Goal: Task Accomplishment & Management: Use online tool/utility

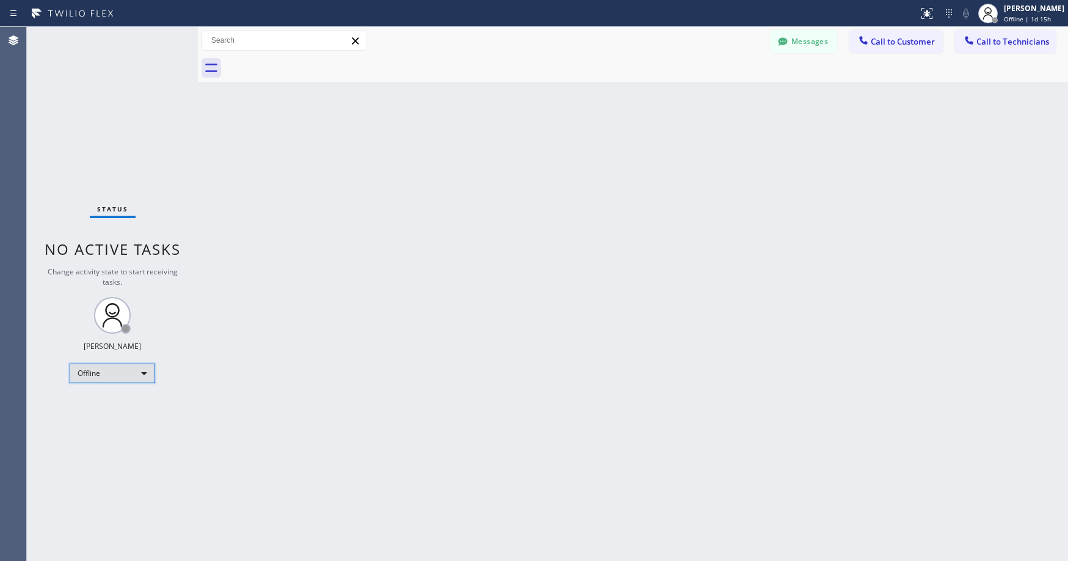
click at [111, 375] on div "Offline" at bounding box center [113, 373] width 86 height 20
click at [104, 418] on li "Unavailable" at bounding box center [111, 421] width 83 height 15
drag, startPoint x: 93, startPoint y: 67, endPoint x: 117, endPoint y: 235, distance: 170.3
click at [93, 71] on div "Status No active tasks Change activity state to start receiving tasks. [PERSON_…" at bounding box center [112, 294] width 171 height 534
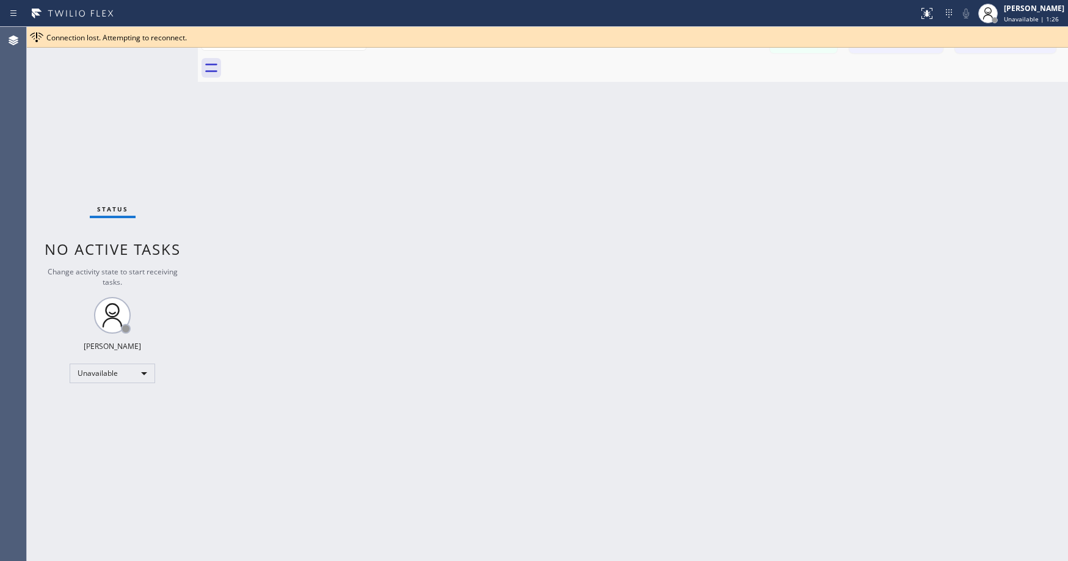
click at [105, 67] on div "Status No active tasks Change activity state to start receiving tasks. [PERSON_…" at bounding box center [112, 294] width 171 height 534
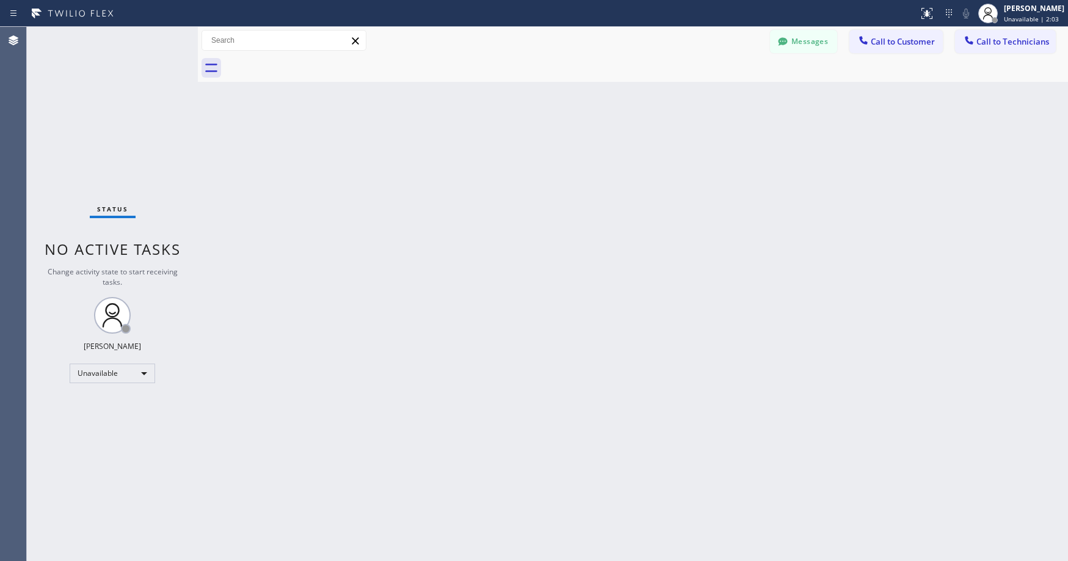
drag, startPoint x: 138, startPoint y: 109, endPoint x: 138, endPoint y: 117, distance: 8.6
click at [138, 112] on div "Status No active tasks Change activity state to start receiving tasks. [PERSON_…" at bounding box center [112, 294] width 171 height 534
click at [97, 120] on div "Status No active tasks Change activity state to start receiving tasks. [PERSON_…" at bounding box center [112, 294] width 171 height 534
click at [89, 131] on div "Status No active tasks Change activity state to start receiving tasks. [PERSON_…" at bounding box center [112, 294] width 171 height 534
drag, startPoint x: 55, startPoint y: 62, endPoint x: 214, endPoint y: 21, distance: 164.5
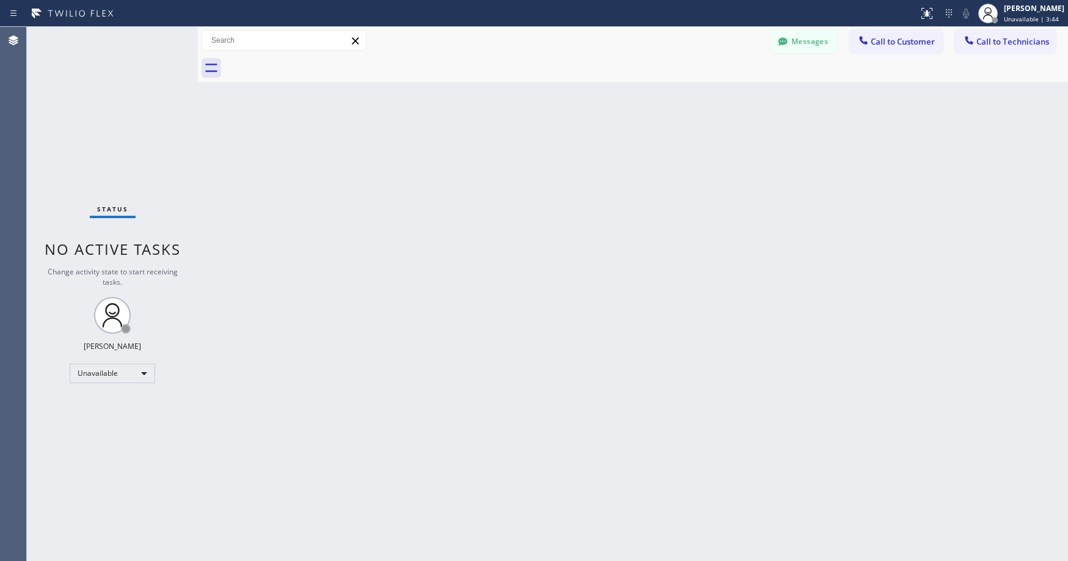
click at [56, 62] on div "Status No active tasks Change activity state to start receiving tasks. [PERSON_…" at bounding box center [112, 294] width 171 height 534
click at [79, 115] on div "Status No active tasks Change activity state to start receiving tasks. [PERSON_…" at bounding box center [112, 294] width 171 height 534
click at [87, 79] on div "Status No active tasks Change activity state to start receiving tasks. [PERSON_…" at bounding box center [112, 294] width 171 height 534
click at [82, 89] on div "Status No active tasks Change activity state to start receiving tasks. [PERSON_…" at bounding box center [112, 294] width 171 height 534
click at [98, 373] on div "Unavailable" at bounding box center [113, 373] width 86 height 20
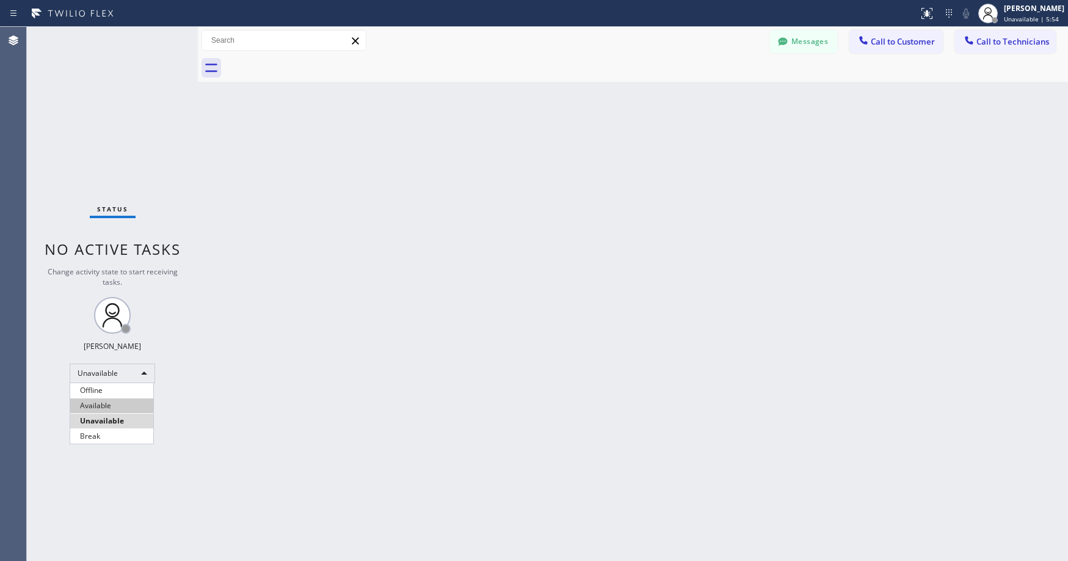
click at [97, 411] on li "Available" at bounding box center [111, 405] width 83 height 15
click at [116, 125] on div "Status No active tasks You are ready to start receiving tasks. [PERSON_NAME] Av…" at bounding box center [112, 294] width 171 height 534
click at [103, 101] on div "Status No active tasks You are ready to start receiving tasks. [PERSON_NAME] Av…" at bounding box center [112, 294] width 171 height 534
click at [100, 98] on div "Status No active tasks You are ready to start receiving tasks. [PERSON_NAME] Av…" at bounding box center [112, 294] width 171 height 534
click at [137, 145] on div "Status No active tasks You are ready to start receiving tasks. [PERSON_NAME] Av…" at bounding box center [112, 294] width 171 height 534
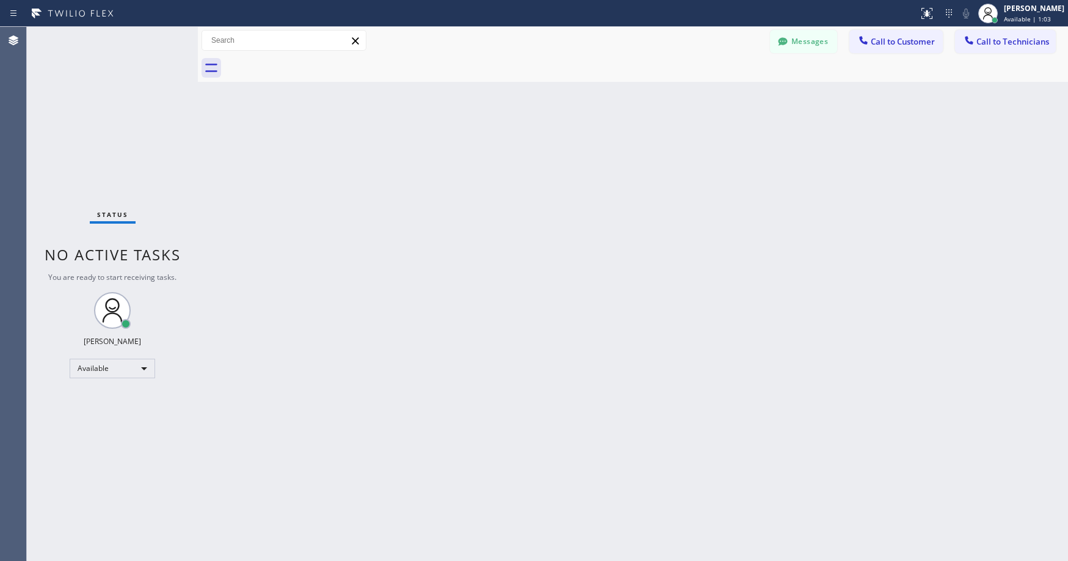
click at [749, 257] on div "Back to Dashboard Change Sender ID Customers Technicians [PERSON_NAME] [PERSON_…" at bounding box center [633, 294] width 871 height 534
click at [101, 368] on div "Available" at bounding box center [113, 369] width 86 height 20
click at [101, 415] on li "Unavailable" at bounding box center [111, 416] width 83 height 15
click at [79, 112] on div "Status No active tasks Change activity state to start receiving tasks. [PERSON_…" at bounding box center [112, 294] width 171 height 534
click at [73, 106] on div "Status No active tasks Change activity state to start receiving tasks. [PERSON_…" at bounding box center [112, 294] width 171 height 534
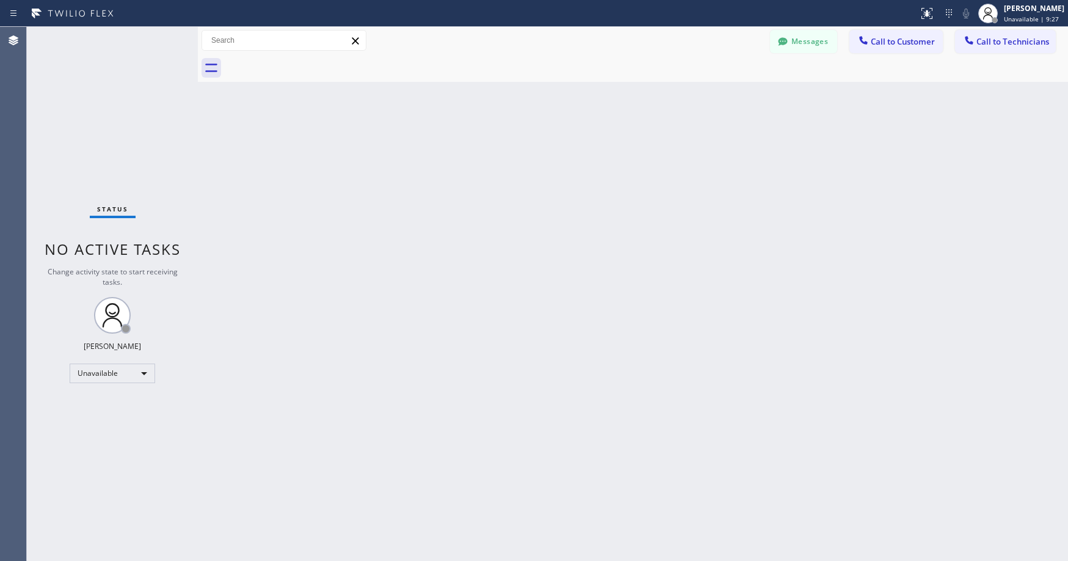
click at [93, 133] on div "Status No active tasks Change activity state to start receiving tasks. [PERSON_…" at bounding box center [112, 294] width 171 height 534
click at [75, 95] on div "Status No active tasks Change activity state to start receiving tasks. [PERSON_…" at bounding box center [112, 294] width 171 height 534
click at [114, 90] on div "Status No active tasks Change activity state to start receiving tasks. [PERSON_…" at bounding box center [112, 294] width 171 height 534
click at [98, 84] on div "Status No active tasks Change activity state to start receiving tasks. [PERSON_…" at bounding box center [112, 294] width 171 height 534
click at [92, 124] on div "Status No active tasks Change activity state to start receiving tasks. [PERSON_…" at bounding box center [112, 294] width 171 height 534
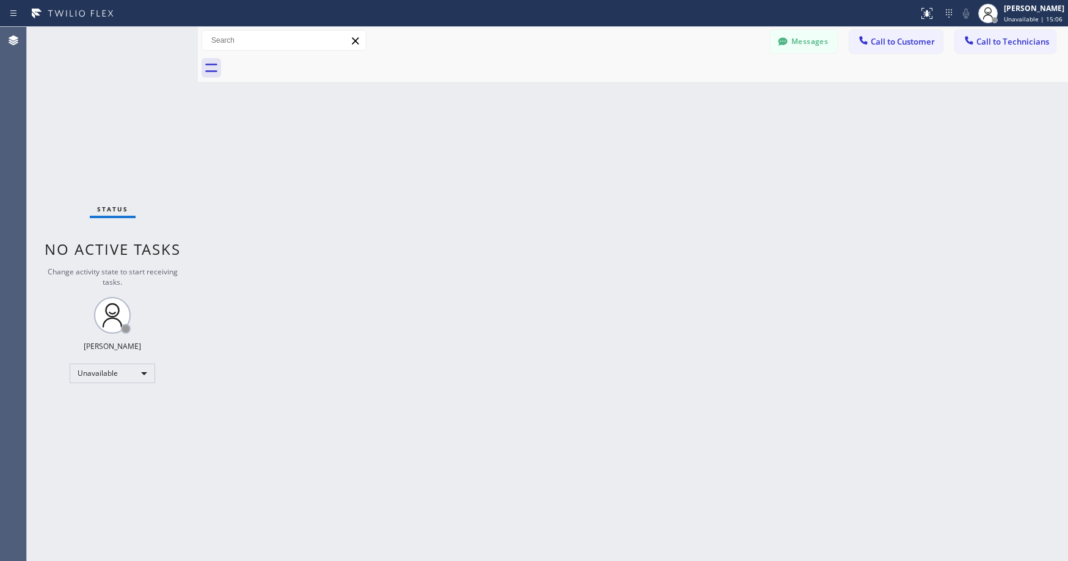
drag, startPoint x: 109, startPoint y: 112, endPoint x: 109, endPoint y: 122, distance: 9.8
click at [109, 117] on div "Status No active tasks Change activity state to start receiving tasks. [PERSON_…" at bounding box center [112, 294] width 171 height 534
click at [81, 177] on div "Status No active tasks Change activity state to start receiving tasks. [PERSON_…" at bounding box center [112, 294] width 171 height 534
drag, startPoint x: 123, startPoint y: 95, endPoint x: 29, endPoint y: 319, distance: 243.5
click at [122, 102] on div "Status No active tasks Change activity state to start receiving tasks. [PERSON_…" at bounding box center [112, 294] width 171 height 534
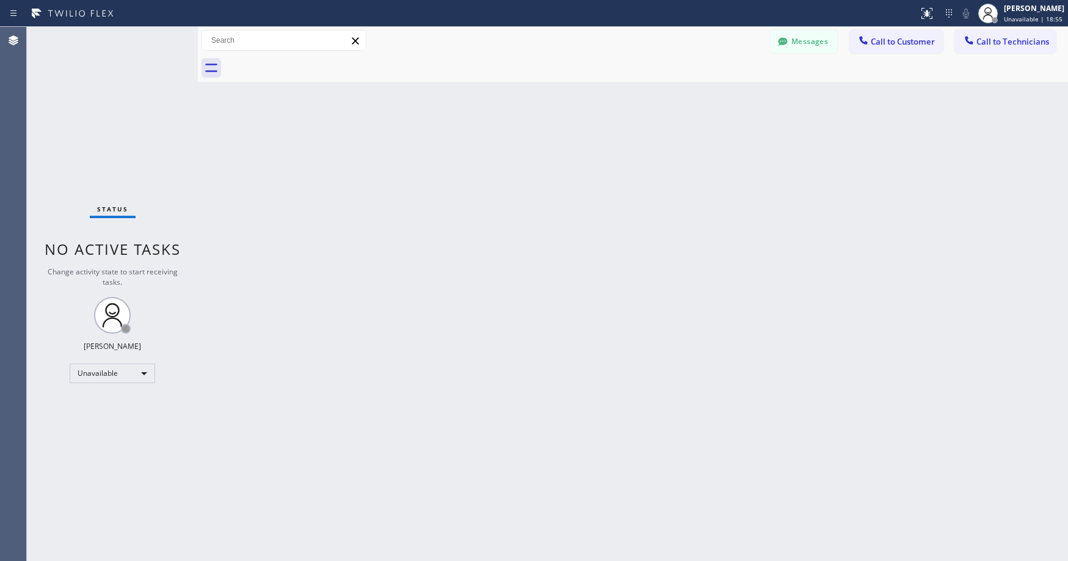
click at [120, 145] on div "Status No active tasks Change activity state to start receiving tasks. [PERSON_…" at bounding box center [112, 294] width 171 height 534
click at [153, 121] on div "Status No active tasks Change activity state to start receiving tasks. [PERSON_…" at bounding box center [112, 294] width 171 height 534
click at [110, 112] on div "Status No active tasks Change activity state to start receiving tasks. [PERSON_…" at bounding box center [112, 294] width 171 height 534
click at [104, 147] on div "Status No active tasks Change activity state to start receiving tasks. [PERSON_…" at bounding box center [112, 294] width 171 height 534
click at [116, 112] on div "Status No active tasks Change activity state to start receiving tasks. [PERSON_…" at bounding box center [112, 294] width 171 height 534
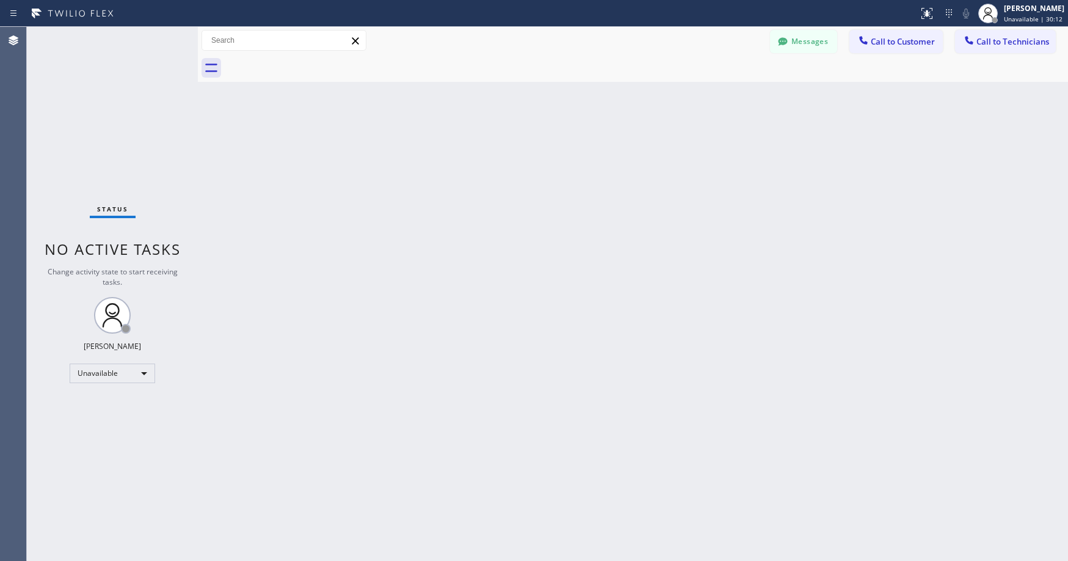
click at [140, 155] on div "Status No active tasks Change activity state to start receiving tasks. [PERSON_…" at bounding box center [112, 294] width 171 height 534
click at [98, 82] on div "Status No active tasks Change activity state to start receiving tasks. [PERSON_…" at bounding box center [112, 294] width 171 height 534
click at [115, 122] on div "Status No active tasks Change activity state to start receiving tasks. [PERSON_…" at bounding box center [112, 294] width 171 height 534
click at [115, 97] on div "Status No active tasks Change activity state to start receiving tasks. [PERSON_…" at bounding box center [112, 294] width 171 height 534
click at [106, 141] on div "Status No active tasks Change activity state to start receiving tasks. [PERSON_…" at bounding box center [112, 294] width 171 height 534
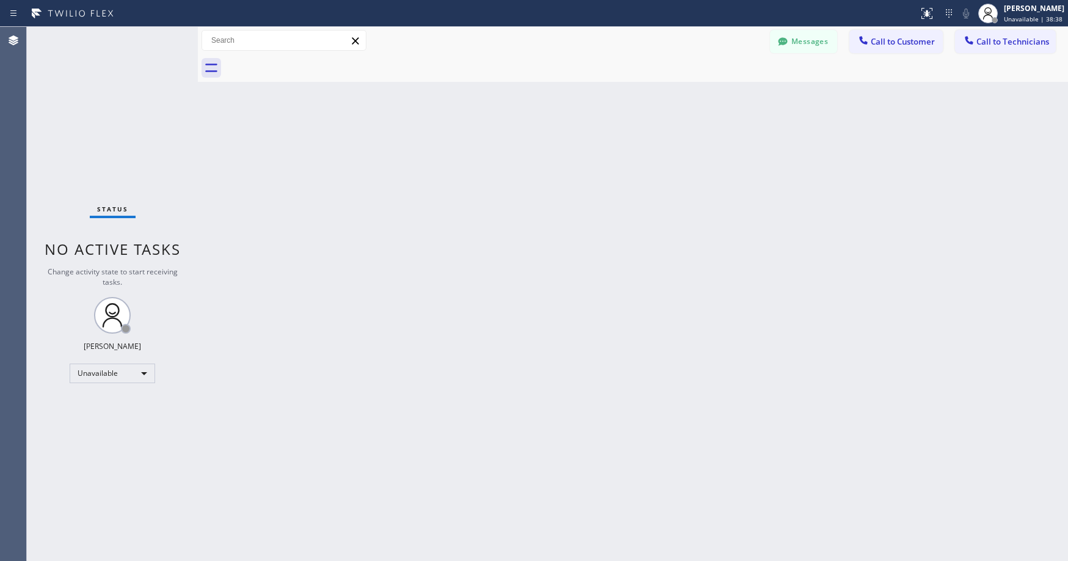
drag, startPoint x: 95, startPoint y: 139, endPoint x: 22, endPoint y: 398, distance: 269.2
click at [95, 141] on div "Status No active tasks Change activity state to start receiving tasks. [PERSON_…" at bounding box center [112, 294] width 171 height 534
click at [123, 97] on div "Status No active tasks Change activity state to start receiving tasks. [PERSON_…" at bounding box center [112, 294] width 171 height 534
click at [84, 104] on div "Status No active tasks Change activity state to start receiving tasks. [PERSON_…" at bounding box center [112, 294] width 171 height 534
drag, startPoint x: 106, startPoint y: 98, endPoint x: 395, endPoint y: 30, distance: 296.8
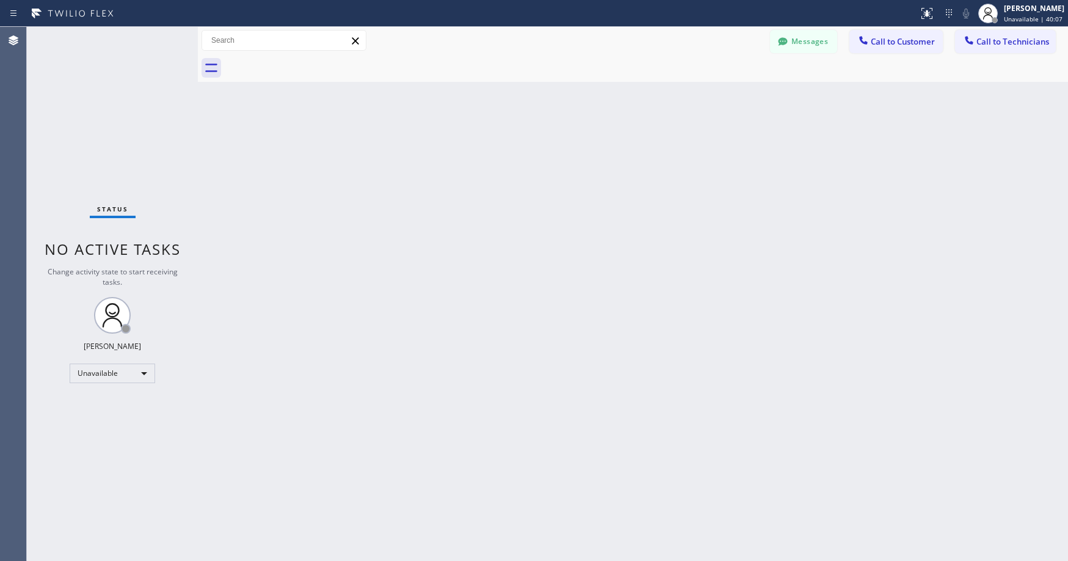
click at [106, 98] on div "Status No active tasks Change activity state to start receiving tasks. [PERSON_…" at bounding box center [112, 294] width 171 height 534
click at [86, 103] on div "Status No active tasks Change activity state to start receiving tasks. [PERSON_…" at bounding box center [112, 294] width 171 height 534
click at [152, 116] on div "Status No active tasks Change activity state to start receiving tasks. [PERSON_…" at bounding box center [112, 294] width 171 height 534
click at [150, 197] on div "Status No active tasks Change activity state to start receiving tasks. [PERSON_…" at bounding box center [112, 294] width 171 height 534
drag, startPoint x: 103, startPoint y: 111, endPoint x: 219, endPoint y: 115, distance: 116.8
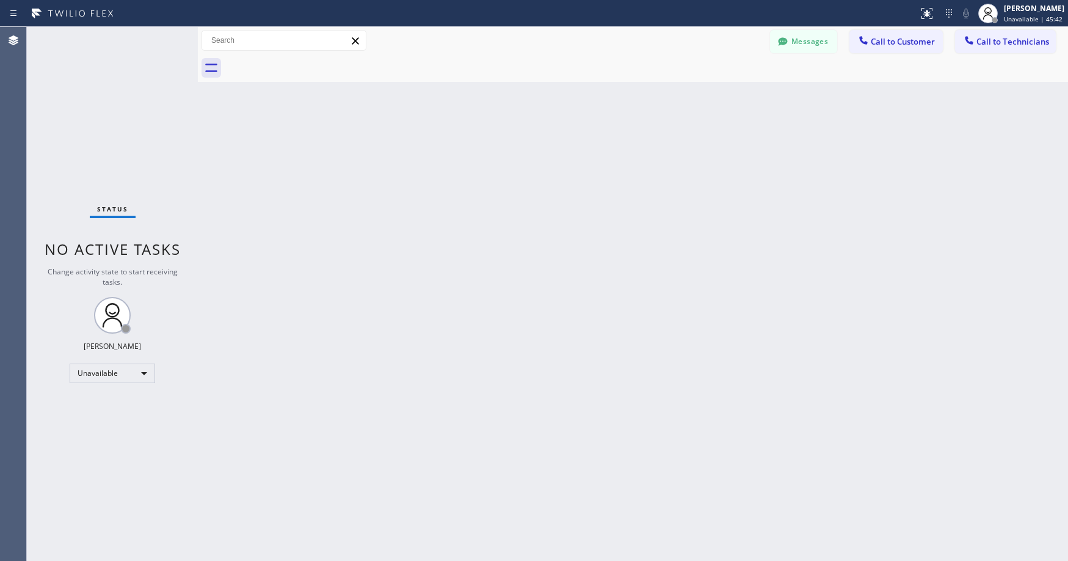
click at [104, 111] on div "Status No active tasks Change activity state to start receiving tasks. [PERSON_…" at bounding box center [112, 294] width 171 height 534
click at [1023, 47] on button "Call to Technicians" at bounding box center [1005, 41] width 101 height 23
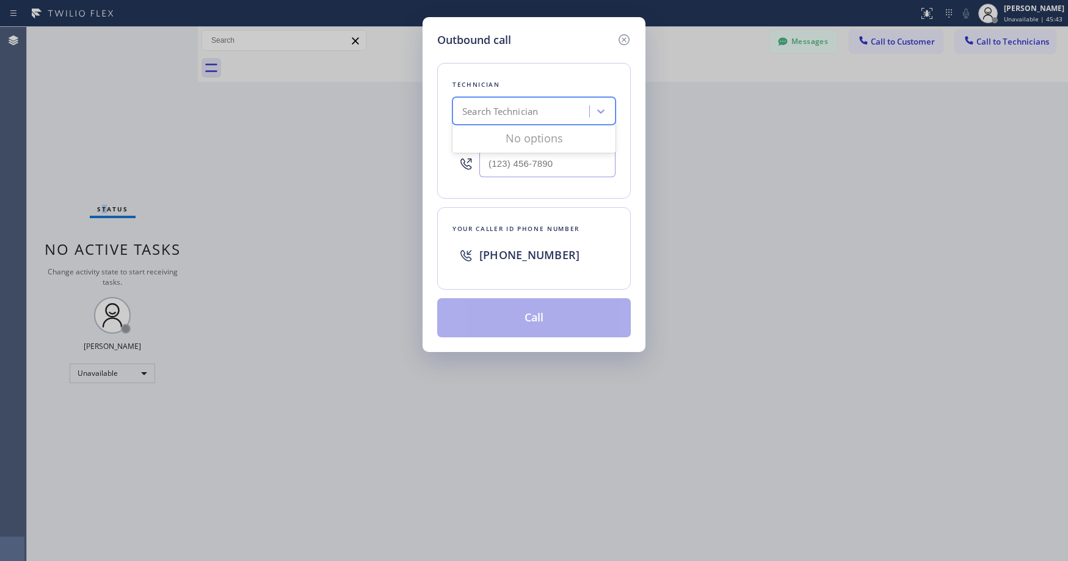
click at [490, 115] on div "Search Technician" at bounding box center [500, 111] width 76 height 14
type input "oc [PERSON_NAME]"
click at [503, 137] on div "[PERSON_NAME]" at bounding box center [534, 137] width 163 height 22
type input "[PHONE_NUMBER]"
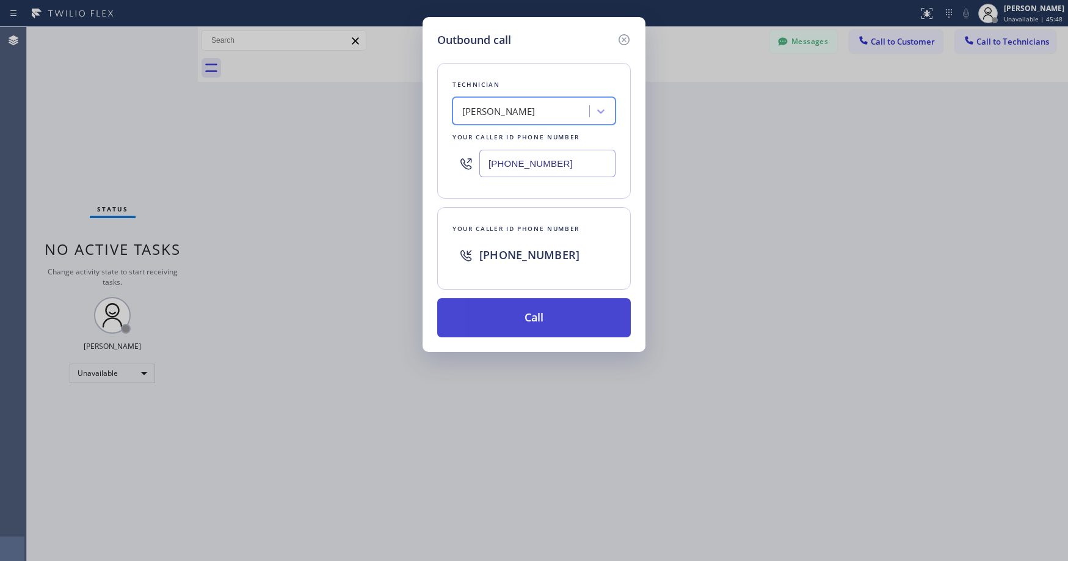
click at [525, 321] on button "Call" at bounding box center [534, 317] width 194 height 39
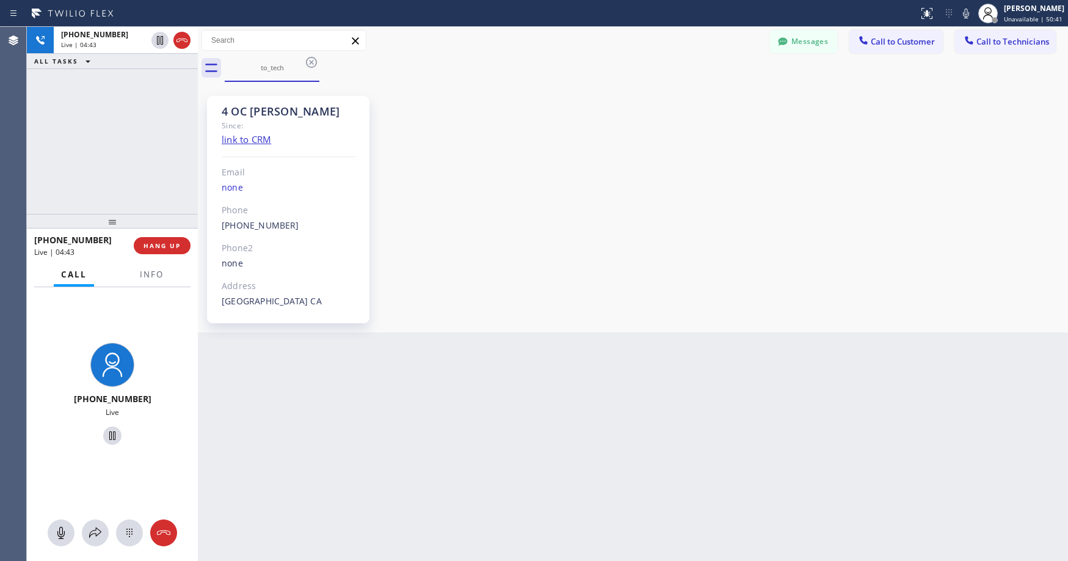
click at [100, 134] on div "[PHONE_NUMBER] Live | 04:43 ALL TASKS ALL TASKS ACTIVE TASKS TASKS IN WRAP UP" at bounding box center [112, 120] width 171 height 187
click at [93, 134] on div "[PHONE_NUMBER] Live | 04:52 ALL TASKS ALL TASKS ACTIVE TASKS TASKS IN WRAP UP" at bounding box center [112, 120] width 171 height 187
click at [134, 166] on div "[PHONE_NUMBER] Live | 04:58 ALL TASKS ALL TASKS ACTIVE TASKS TASKS IN WRAP UP" at bounding box center [112, 120] width 171 height 187
click at [114, 134] on div "[PHONE_NUMBER] Live | 04:59 ALL TASKS ALL TASKS ACTIVE TASKS TASKS IN WRAP UP" at bounding box center [112, 120] width 171 height 187
click at [114, 134] on div "[PHONE_NUMBER] Live | 05:17 ALL TASKS ALL TASKS ACTIVE TASKS TASKS IN WRAP UP" at bounding box center [112, 120] width 171 height 187
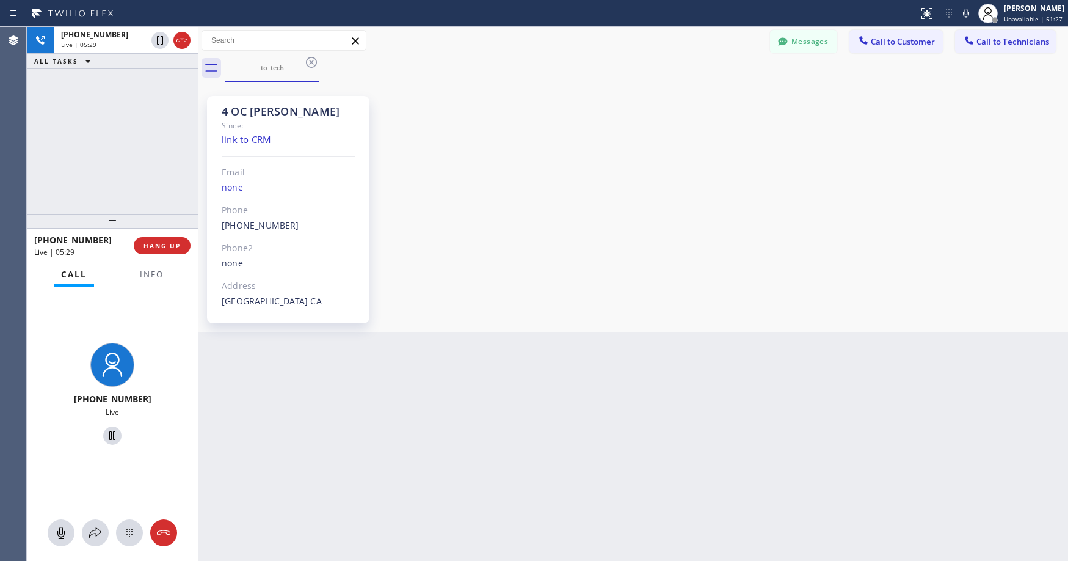
click at [114, 134] on div "[PHONE_NUMBER] Live | 05:29 ALL TASKS ALL TASKS ACTIVE TASKS TASKS IN WRAP UP" at bounding box center [112, 120] width 171 height 187
click at [95, 113] on div "[PHONE_NUMBER] Live | 05:31 ALL TASKS ALL TASKS ACTIVE TASKS TASKS IN WRAP UP" at bounding box center [112, 120] width 171 height 187
click at [95, 113] on div "[PHONE_NUMBER] Live | 05:58 ALL TASKS ALL TASKS ACTIVE TASKS TASKS IN WRAP UP" at bounding box center [112, 120] width 171 height 187
drag, startPoint x: 318, startPoint y: 417, endPoint x: 294, endPoint y: 375, distance: 48.2
click at [318, 417] on div "Back to Dashboard Change Sender ID Customers Technicians [PERSON_NAME] [PERSON_…" at bounding box center [633, 294] width 871 height 534
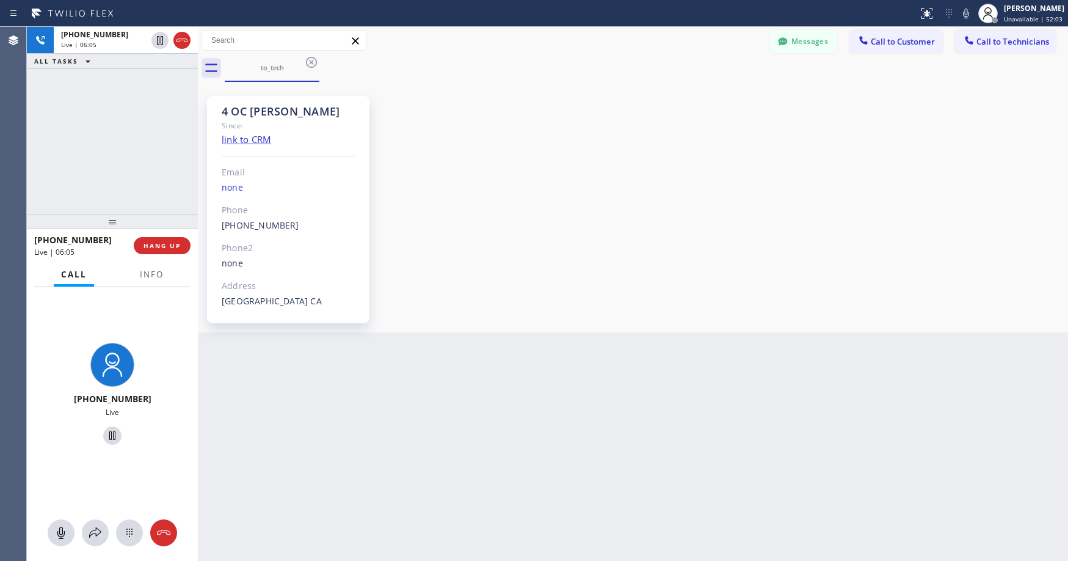
click at [122, 123] on div "[PHONE_NUMBER] Live | 06:05 ALL TASKS ALL TASKS ACTIVE TASKS TASKS IN WRAP UP" at bounding box center [112, 120] width 171 height 187
click at [122, 123] on div "[PHONE_NUMBER] Live | 06:08 ALL TASKS ALL TASKS ACTIVE TASKS TASKS IN WRAP UP" at bounding box center [112, 120] width 171 height 187
click at [84, 159] on div "[PHONE_NUMBER] Live | 06:14 ALL TASKS ALL TASKS ACTIVE TASKS TASKS IN WRAP UP" at bounding box center [112, 120] width 171 height 187
click at [513, 236] on div "4 OC [PERSON_NAME] Since: link to CRM Email none Phone [PHONE_NUMBER] Outbound …" at bounding box center [633, 207] width 864 height 244
click at [95, 142] on div "[PHONE_NUMBER] Live | 06:25 ALL TASKS ALL TASKS ACTIVE TASKS TASKS IN WRAP UP" at bounding box center [112, 120] width 171 height 187
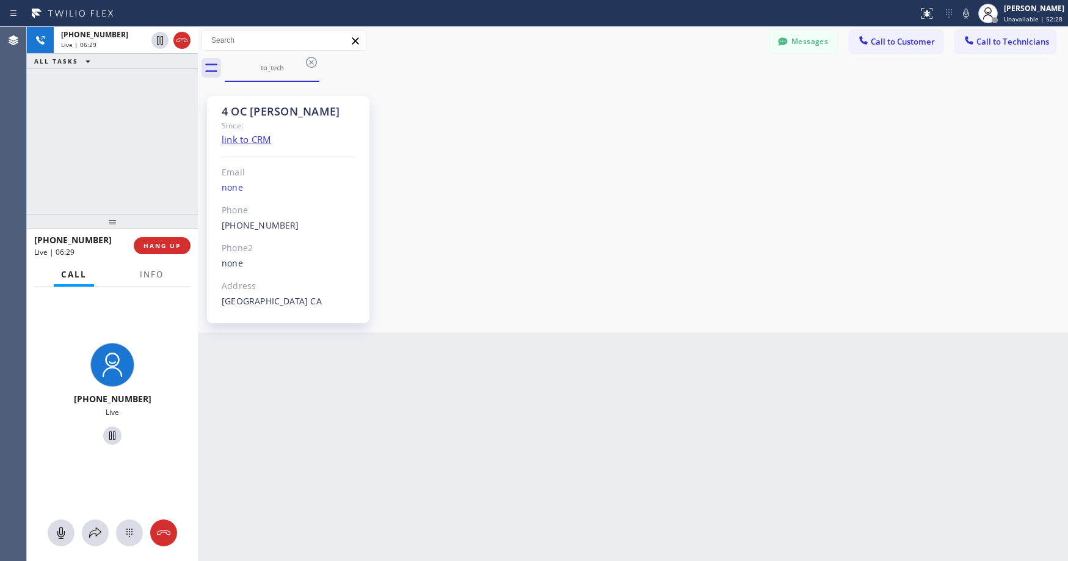
click at [111, 128] on div "[PHONE_NUMBER] Live | 06:29 ALL TASKS ALL TASKS ACTIVE TASKS TASKS IN WRAP UP" at bounding box center [112, 120] width 171 height 187
click at [113, 128] on div "[PHONE_NUMBER] Live | 06:40 ALL TASKS ALL TASKS ACTIVE TASKS TASKS IN WRAP UP" at bounding box center [112, 120] width 171 height 187
click at [114, 127] on div "[PHONE_NUMBER] Live | 06:46 ALL TASKS ALL TASKS ACTIVE TASKS TASKS IN WRAP UP" at bounding box center [112, 120] width 171 height 187
click at [114, 134] on div "[PHONE_NUMBER] Live | 06:48 ALL TASKS ALL TASKS ACTIVE TASKS TASKS IN WRAP UP" at bounding box center [112, 120] width 171 height 187
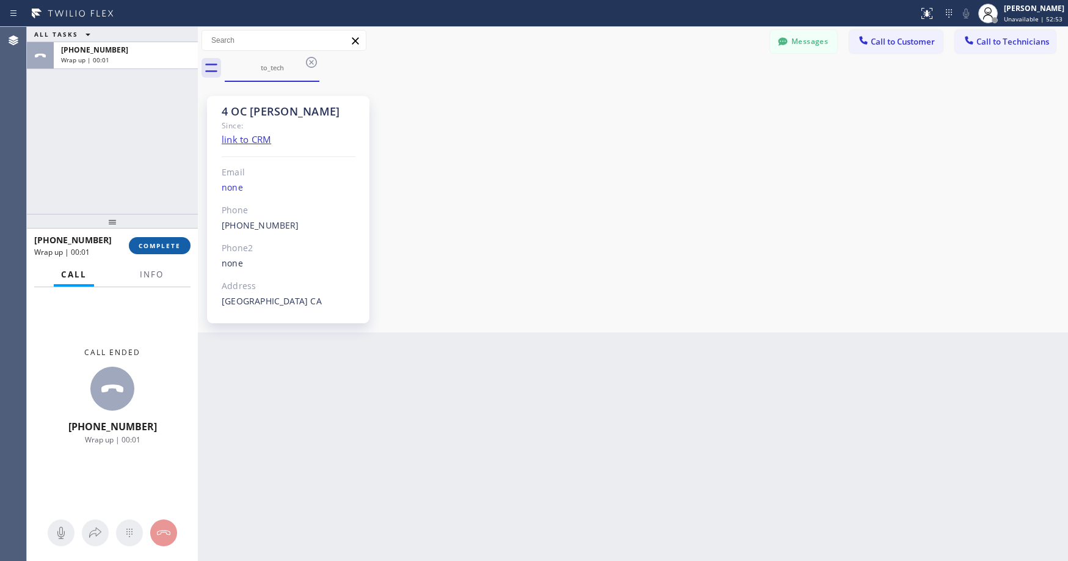
click at [154, 245] on span "COMPLETE" at bounding box center [160, 245] width 42 height 9
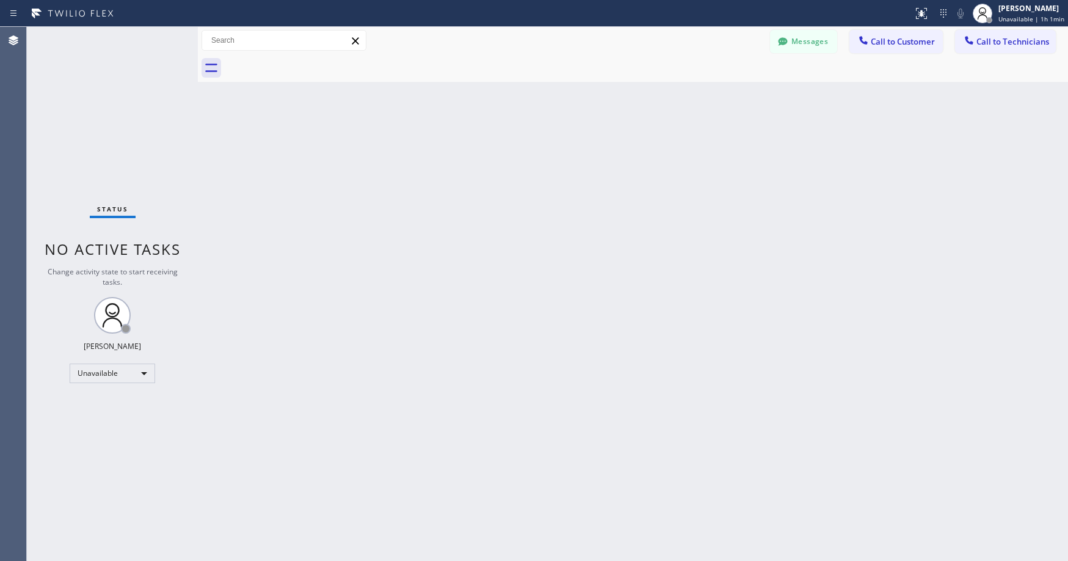
click at [129, 143] on div "Status No active tasks Change activity state to start receiving tasks. [PERSON_…" at bounding box center [112, 294] width 171 height 534
drag, startPoint x: 125, startPoint y: 128, endPoint x: 122, endPoint y: 138, distance: 11.0
click at [125, 128] on div "Status No active tasks Change activity state to start receiving tasks. [PERSON_…" at bounding box center [112, 294] width 171 height 534
drag, startPoint x: 103, startPoint y: 134, endPoint x: 86, endPoint y: 357, distance: 223.7
click at [103, 139] on div "Status No active tasks Change activity state to start receiving tasks. [PERSON_…" at bounding box center [112, 294] width 171 height 534
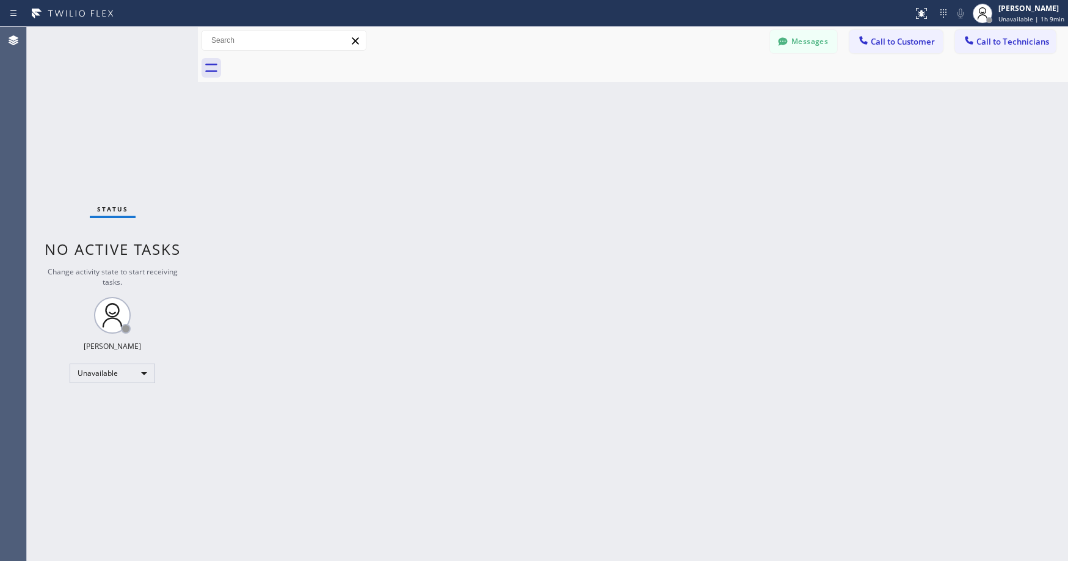
click at [122, 102] on div "Status No active tasks Change activity state to start receiving tasks. [PERSON_…" at bounding box center [112, 294] width 171 height 534
drag, startPoint x: 114, startPoint y: 79, endPoint x: 111, endPoint y: 333, distance: 253.5
click at [114, 80] on div "Status No active tasks Change activity state to start receiving tasks. [PERSON_…" at bounding box center [112, 294] width 171 height 534
click at [108, 373] on div "Unavailable" at bounding box center [113, 373] width 86 height 20
click at [98, 407] on li "Available" at bounding box center [111, 405] width 83 height 15
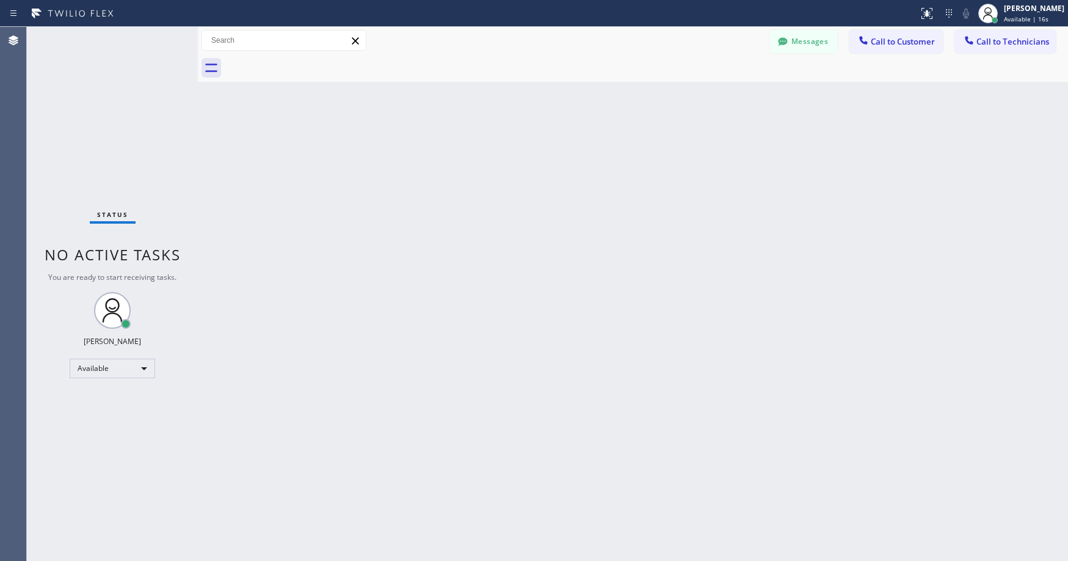
click at [95, 123] on div "Status No active tasks You are ready to start receiving tasks. [PERSON_NAME] Av…" at bounding box center [112, 294] width 171 height 534
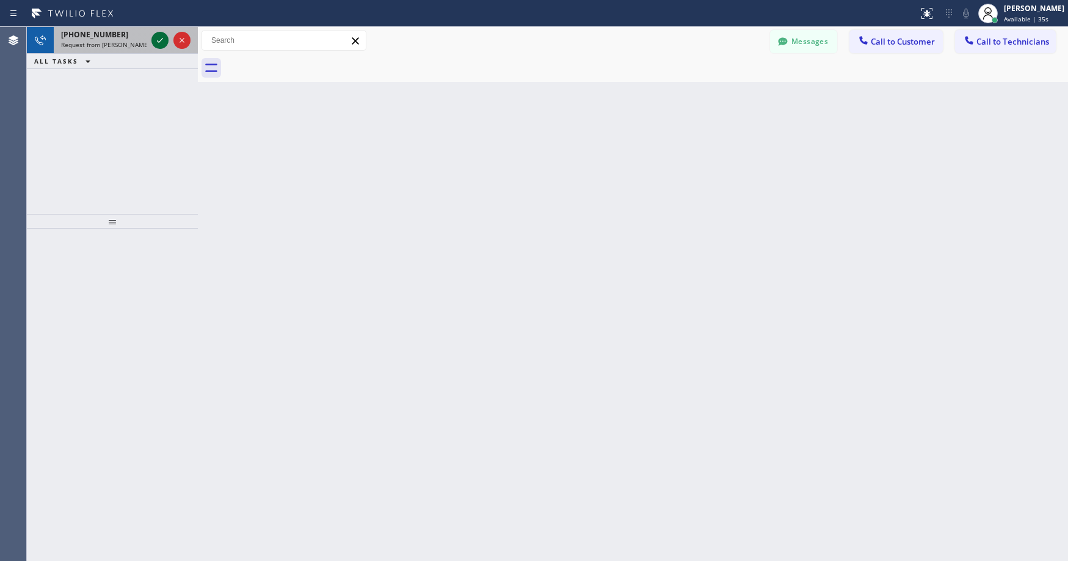
click at [158, 43] on icon at bounding box center [160, 40] width 15 height 15
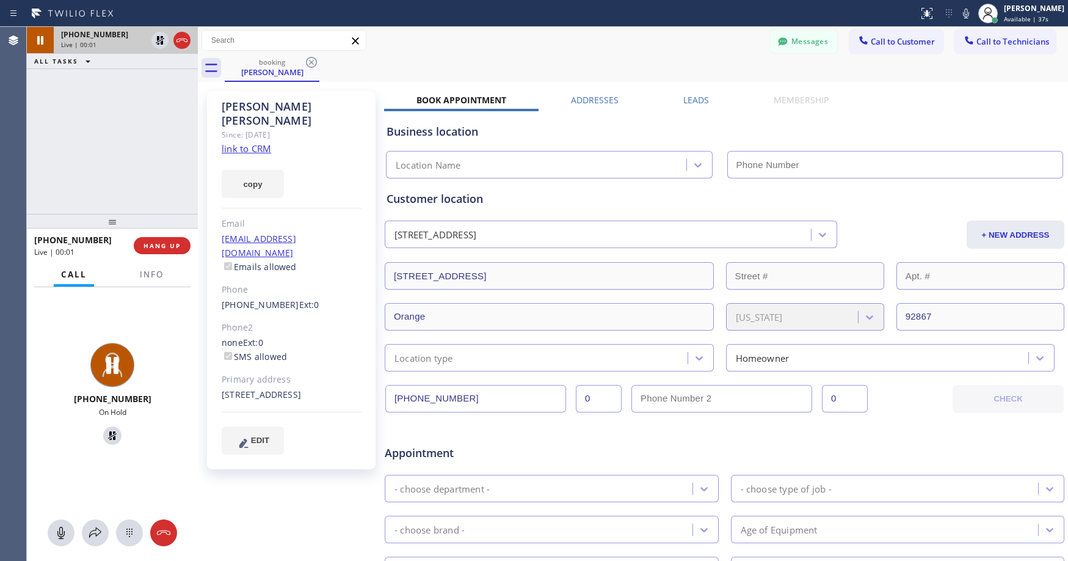
type input "[PHONE_NUMBER]"
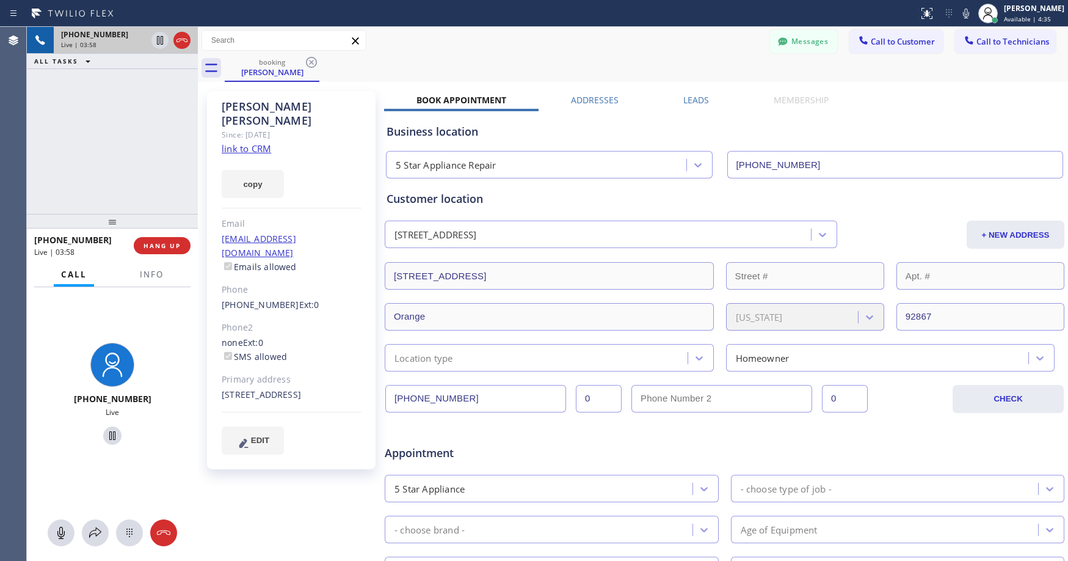
click at [101, 86] on div "[PHONE_NUMBER] Live | 03:58 ALL TASKS ALL TASKS ACTIVE TASKS TASKS IN WRAP UP" at bounding box center [112, 120] width 171 height 187
click at [98, 125] on div "[PHONE_NUMBER] Live | 04:24 ALL TASKS ALL TASKS ACTIVE TASKS TASKS IN WRAP UP" at bounding box center [112, 120] width 171 height 187
click at [97, 152] on div "[PHONE_NUMBER] Live | 04:31 ALL TASKS ALL TASKS ACTIVE TASKS TASKS IN WRAP UP" at bounding box center [112, 120] width 171 height 187
click at [91, 150] on div "[PHONE_NUMBER] Live | 04:50 ALL TASKS ALL TASKS ACTIVE TASKS TASKS IN WRAP UP" at bounding box center [112, 120] width 171 height 187
click at [76, 162] on div "[PHONE_NUMBER] Live | 05:31 ALL TASKS ALL TASKS ACTIVE TASKS TASKS IN WRAP UP" at bounding box center [112, 120] width 171 height 187
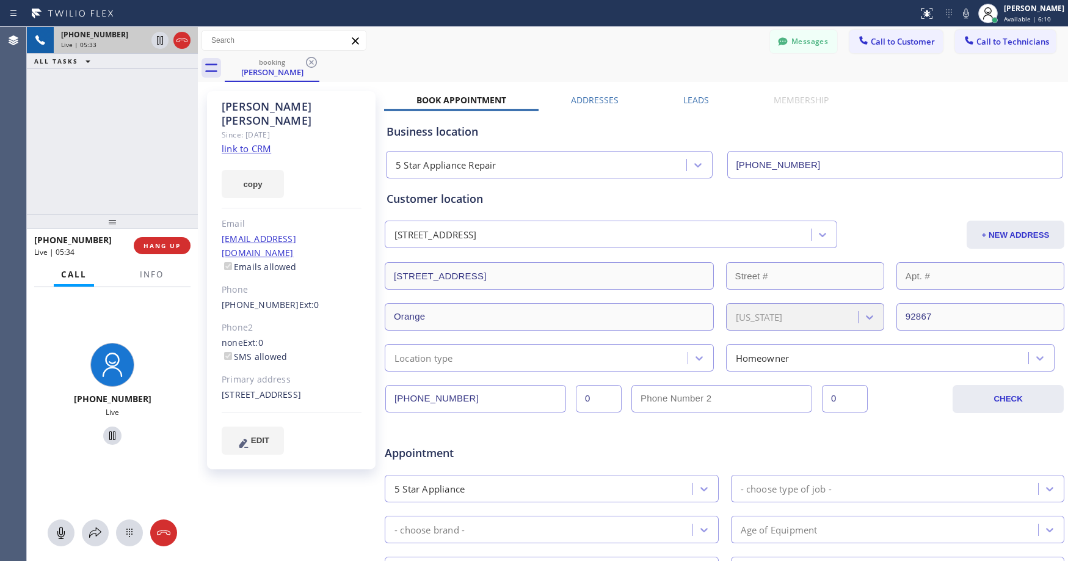
click at [129, 148] on div "[PHONE_NUMBER] Live | 05:33 ALL TASKS ALL TASKS ACTIVE TASKS TASKS IN WRAP UP" at bounding box center [112, 120] width 171 height 187
click at [129, 148] on div "[PHONE_NUMBER] Live | 06:13 ALL TASKS ALL TASKS ACTIVE TASKS TASKS IN WRAP UP" at bounding box center [112, 120] width 171 height 187
click at [99, 167] on div "[PHONE_NUMBER] Live | 06:24 ALL TASKS ALL TASKS ACTIVE TASKS TASKS IN WRAP UP" at bounding box center [112, 120] width 171 height 187
click at [103, 136] on div "[PHONE_NUMBER] Live | 06:26 ALL TASKS ALL TASKS ACTIVE TASKS TASKS IN WRAP UP" at bounding box center [112, 120] width 171 height 187
click at [116, 142] on div "[PHONE_NUMBER] Live | 06:28 ALL TASKS ALL TASKS ACTIVE TASKS TASKS IN WRAP UP" at bounding box center [112, 120] width 171 height 187
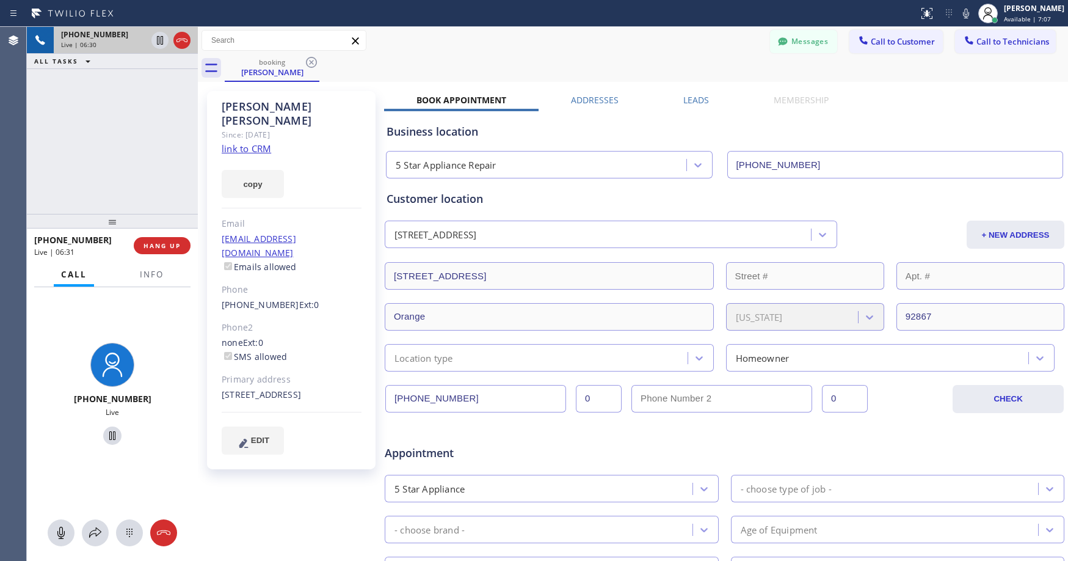
click at [116, 142] on div "[PHONE_NUMBER] Live | 06:30 ALL TASKS ALL TASKS ACTIVE TASKS TASKS IN WRAP UP" at bounding box center [112, 120] width 171 height 187
click at [124, 142] on div "[PHONE_NUMBER] Live | 06:33 ALL TASKS ALL TASKS ACTIVE TASKS TASKS IN WRAP UP" at bounding box center [112, 120] width 171 height 187
click at [157, 130] on div "[PHONE_NUMBER] Live | 06:37 ALL TASKS ALL TASKS ACTIVE TASKS TASKS IN WRAP UP" at bounding box center [112, 120] width 171 height 187
click at [159, 130] on div "[PHONE_NUMBER] Live | 06:41 ALL TASKS ALL TASKS ACTIVE TASKS TASKS IN WRAP UP" at bounding box center [112, 120] width 171 height 187
click at [123, 145] on div "[PHONE_NUMBER] Live | 06:52 ALL TASKS ALL TASKS ACTIVE TASKS TASKS IN WRAP UP" at bounding box center [112, 120] width 171 height 187
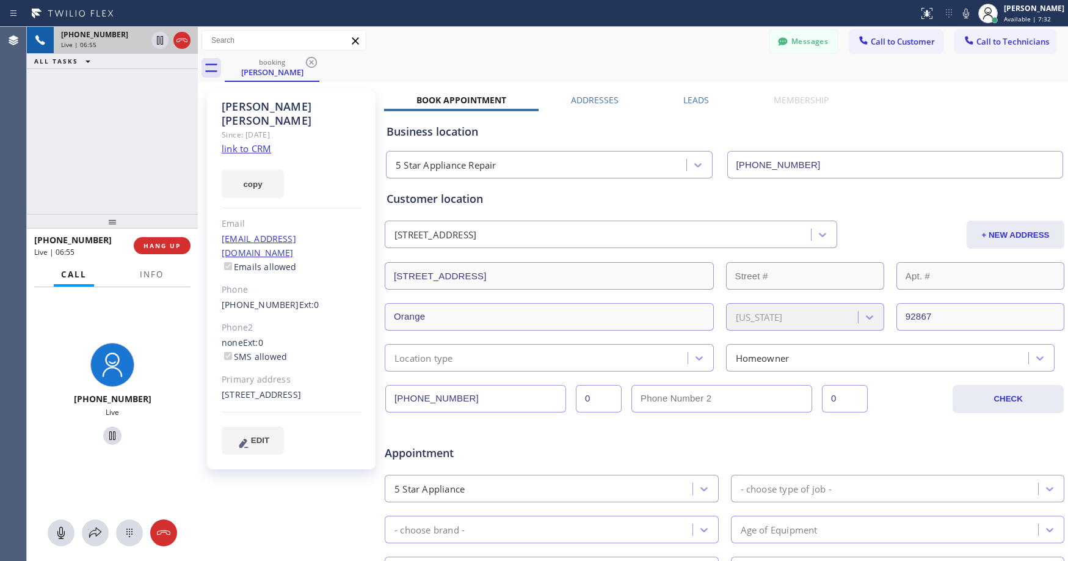
click at [123, 143] on div "[PHONE_NUMBER] Live | 06:55 ALL TASKS ALL TASKS ACTIVE TASKS TASKS IN WRAP UP" at bounding box center [112, 120] width 171 height 187
click at [139, 125] on div "[PHONE_NUMBER] Live | 06:57 ALL TASKS ALL TASKS ACTIVE TASKS TASKS IN WRAP UP" at bounding box center [112, 120] width 171 height 187
click at [138, 162] on div "[PHONE_NUMBER] Live | 07:00 ALL TASKS ALL TASKS ACTIVE TASKS TASKS IN WRAP UP" at bounding box center [112, 120] width 171 height 187
click at [511, 60] on div "booking [PERSON_NAME]" at bounding box center [647, 67] width 844 height 27
click at [139, 155] on div "[PHONE_NUMBER] Live | 07:20 ALL TASKS ALL TASKS ACTIVE TASKS TASKS IN WRAP UP" at bounding box center [112, 120] width 171 height 187
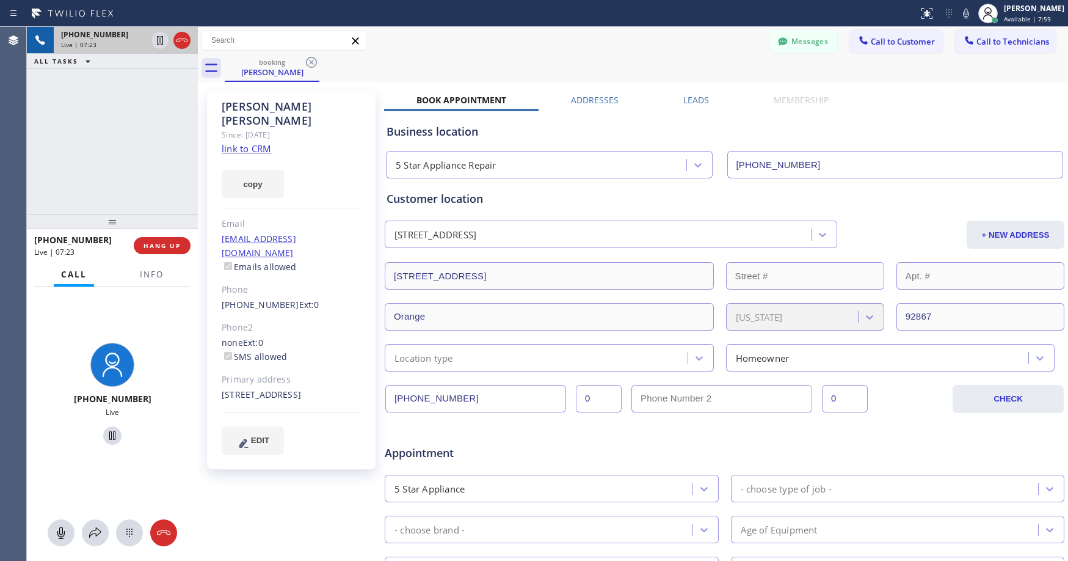
click at [126, 145] on div "[PHONE_NUMBER] Live | 07:23 ALL TASKS ALL TASKS ACTIVE TASKS TASKS IN WRAP UP" at bounding box center [112, 120] width 171 height 187
click at [126, 145] on div "[PHONE_NUMBER] Live | 07:26 ALL TASKS ALL TASKS ACTIVE TASKS TASKS IN WRAP UP" at bounding box center [112, 120] width 171 height 187
click at [181, 43] on icon at bounding box center [182, 40] width 15 height 15
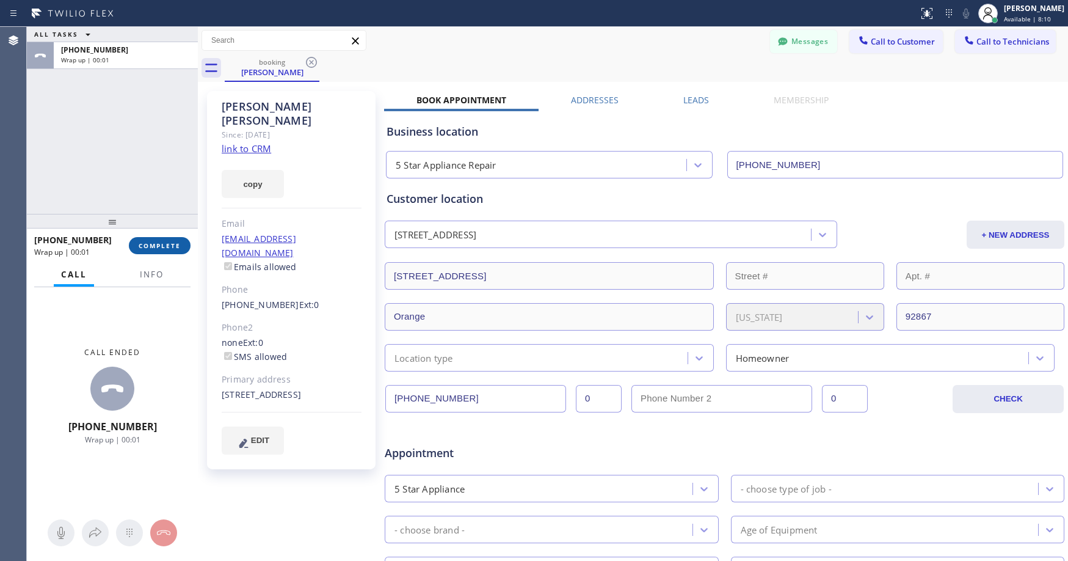
click at [162, 249] on span "COMPLETE" at bounding box center [160, 245] width 42 height 9
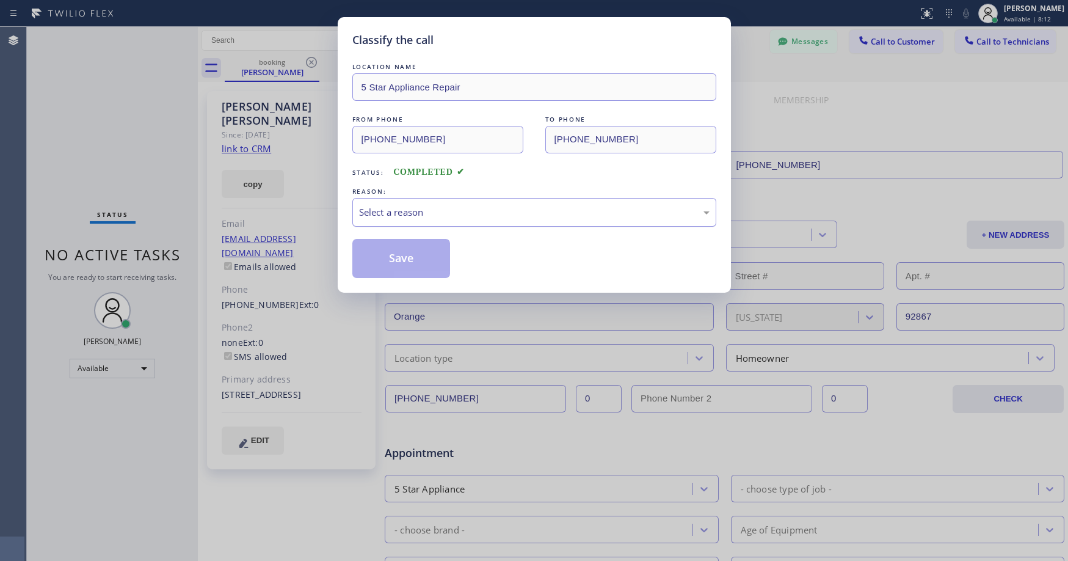
click at [425, 221] on div "Select a reason" at bounding box center [534, 212] width 364 height 29
click at [411, 271] on button "Save" at bounding box center [401, 258] width 98 height 39
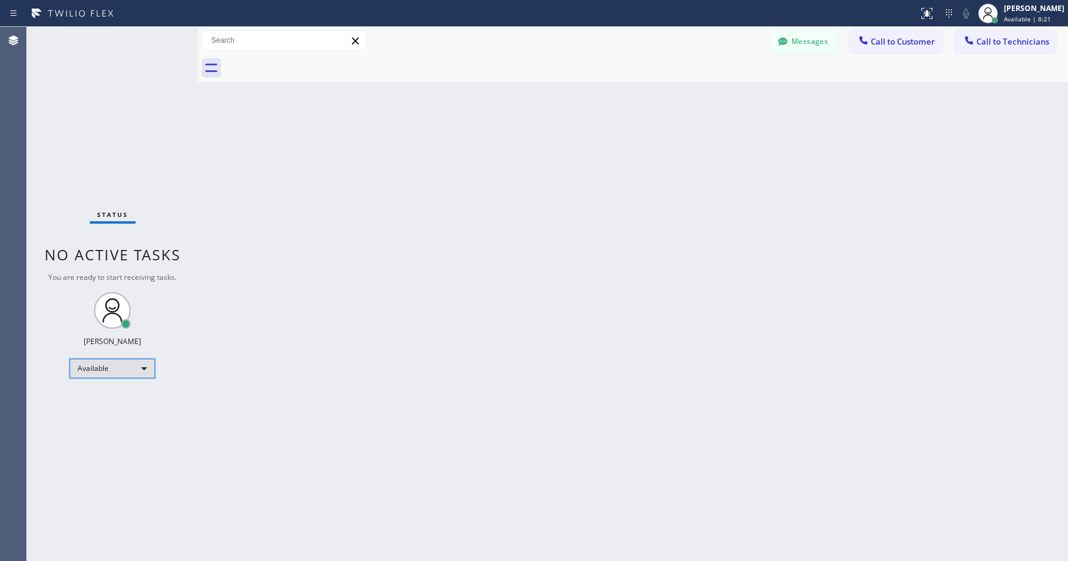
click at [101, 371] on div "Available" at bounding box center [113, 369] width 86 height 20
click at [101, 422] on li "Unavailable" at bounding box center [111, 416] width 83 height 15
click at [145, 133] on div "Status No active tasks Change activity state to start receiving tasks. [PERSON_…" at bounding box center [112, 294] width 171 height 534
click at [128, 139] on div "Status No active tasks Change activity state to start receiving tasks. [PERSON_…" at bounding box center [112, 294] width 171 height 534
click at [125, 152] on div "Status No active tasks Change activity state to start receiving tasks. [PERSON_…" at bounding box center [112, 294] width 171 height 534
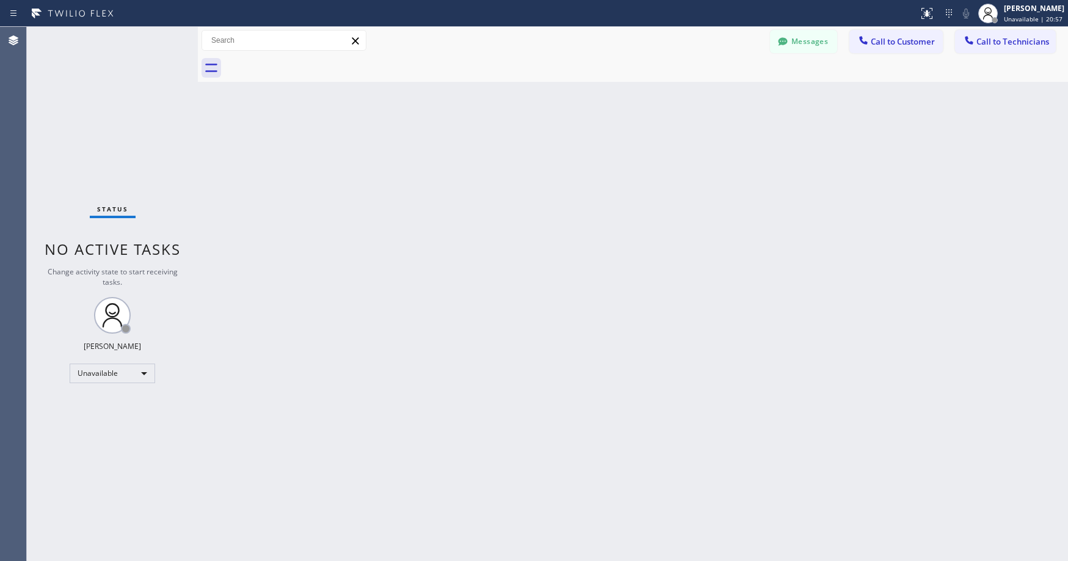
click at [102, 108] on div "Status No active tasks Change activity state to start receiving tasks. [PERSON_…" at bounding box center [112, 294] width 171 height 534
click at [106, 138] on div "Status No active tasks Change activity state to start receiving tasks. [PERSON_…" at bounding box center [112, 294] width 171 height 534
drag, startPoint x: 118, startPoint y: 114, endPoint x: 66, endPoint y: 327, distance: 219.4
click at [118, 123] on div "Status No active tasks Change activity state to start receiving tasks. [PERSON_…" at bounding box center [112, 294] width 171 height 534
drag, startPoint x: 107, startPoint y: 89, endPoint x: 85, endPoint y: 210, distance: 122.3
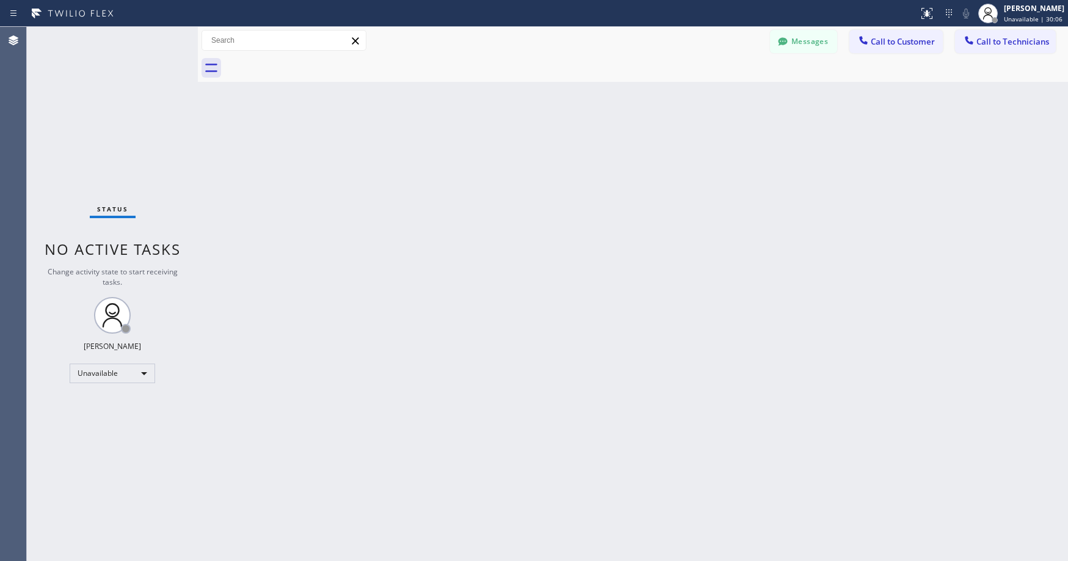
click at [107, 92] on div "Status No active tasks Change activity state to start receiving tasks. [PERSON_…" at bounding box center [112, 294] width 171 height 534
click at [106, 142] on div "Status No active tasks Change activity state to start receiving tasks. [PERSON_…" at bounding box center [112, 294] width 171 height 534
click at [121, 128] on div "Status No active tasks Change activity state to start receiving tasks. [PERSON_…" at bounding box center [112, 294] width 171 height 534
click at [75, 103] on div "Status No active tasks Change activity state to start receiving tasks. [PERSON_…" at bounding box center [112, 294] width 171 height 534
drag, startPoint x: 108, startPoint y: 84, endPoint x: 93, endPoint y: 335, distance: 252.2
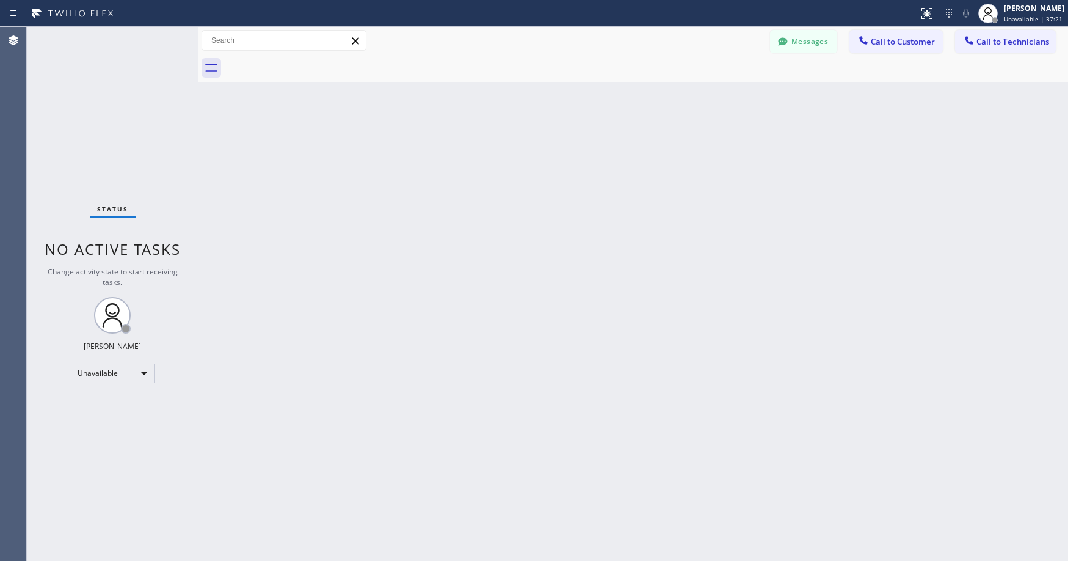
click at [109, 85] on div "Status No active tasks Change activity state to start receiving tasks. [PERSON_…" at bounding box center [112, 294] width 171 height 534
click at [89, 368] on div "Unavailable" at bounding box center [113, 373] width 86 height 20
click at [89, 438] on li "Break" at bounding box center [111, 436] width 83 height 15
click at [116, 370] on div "Break" at bounding box center [113, 373] width 86 height 20
click at [115, 422] on li "Unavailable" at bounding box center [111, 421] width 83 height 15
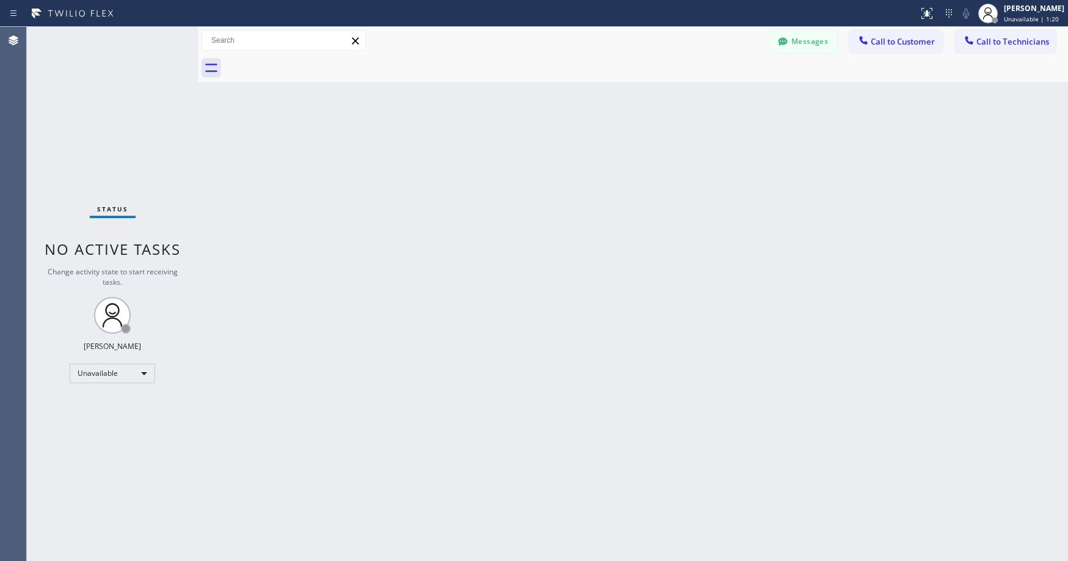
click at [89, 97] on div "Status No active tasks Change activity state to start receiving tasks. [PERSON_…" at bounding box center [112, 294] width 171 height 534
click at [103, 85] on div "Status No active tasks Change activity state to start receiving tasks. [PERSON_…" at bounding box center [112, 294] width 171 height 534
drag, startPoint x: 94, startPoint y: 86, endPoint x: 101, endPoint y: 147, distance: 62.1
click at [95, 88] on div "Status No active tasks Change activity state to start receiving tasks. [PERSON_…" at bounding box center [112, 294] width 171 height 534
click at [92, 374] on div "Unavailable" at bounding box center [113, 373] width 86 height 20
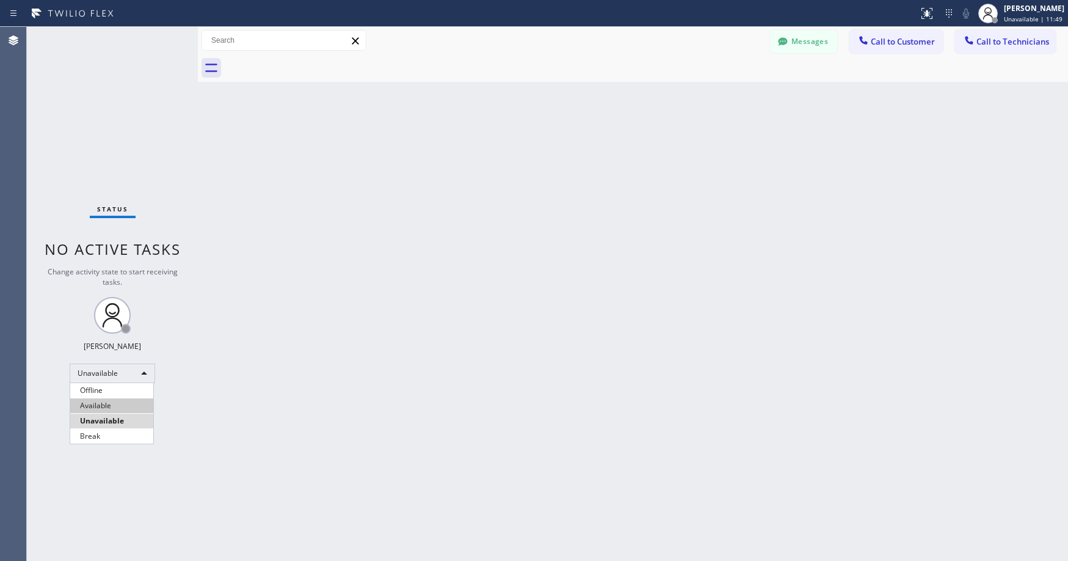
click at [90, 412] on li "Available" at bounding box center [111, 405] width 83 height 15
click at [95, 106] on div "Status No active tasks You are ready to start receiving tasks. [PERSON_NAME] Av…" at bounding box center [112, 294] width 171 height 534
click at [98, 86] on div "Status No active tasks You are ready to start receiving tasks. [PERSON_NAME] Av…" at bounding box center [112, 294] width 171 height 534
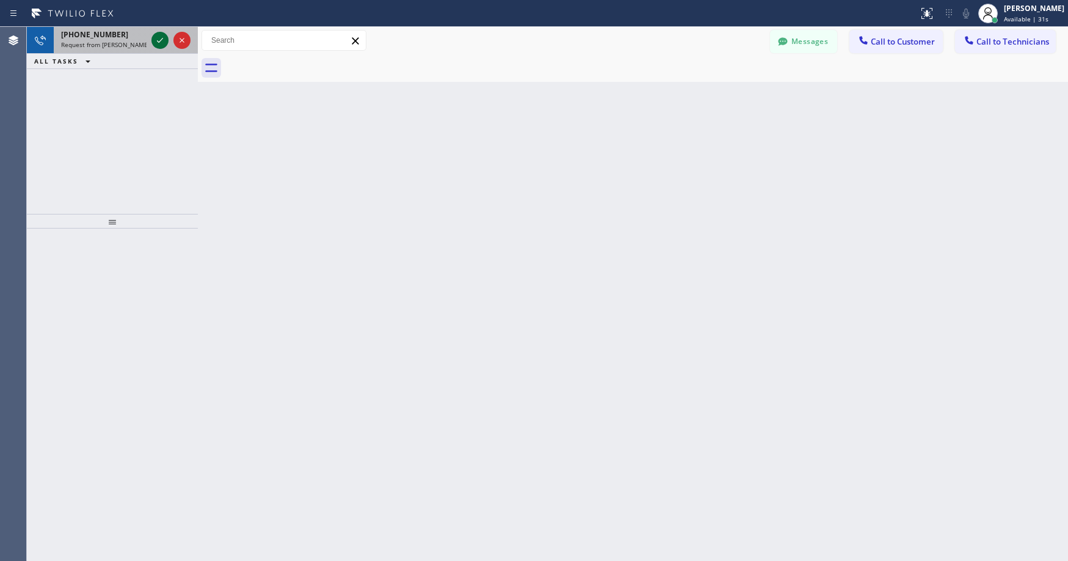
click at [159, 38] on icon at bounding box center [160, 40] width 15 height 15
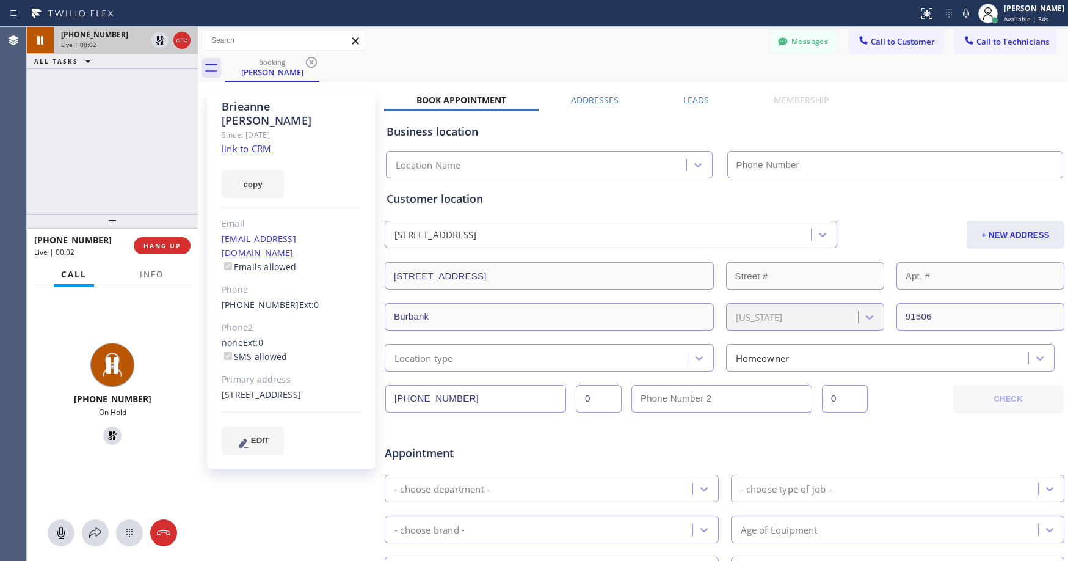
type input "[PHONE_NUMBER]"
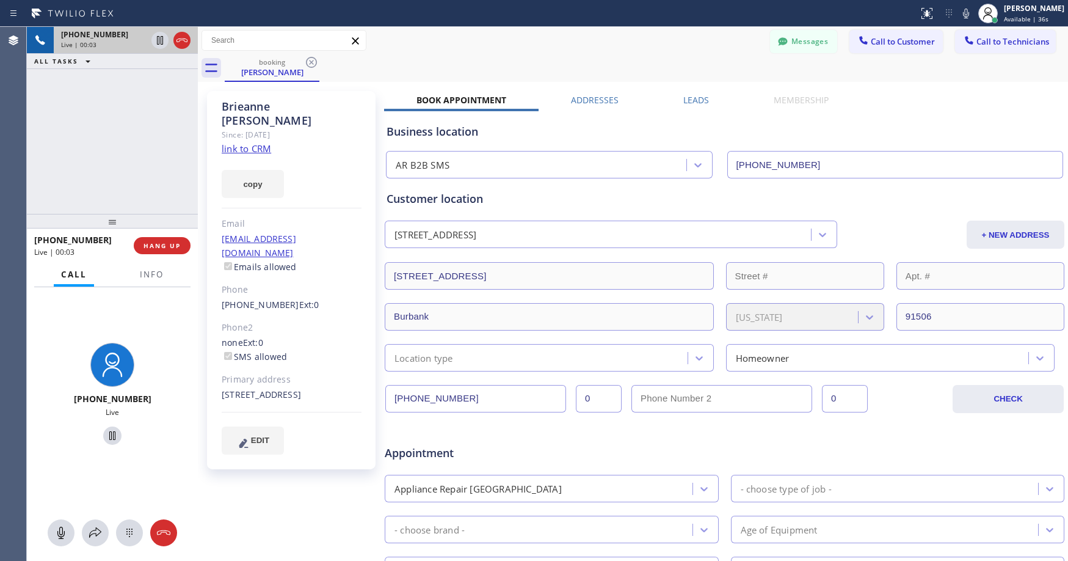
click at [121, 145] on div "[PHONE_NUMBER] Live | 00:03 ALL TASKS ALL TASKS ACTIVE TASKS TASKS IN WRAP UP" at bounding box center [112, 120] width 171 height 187
click at [107, 116] on div "[PHONE_NUMBER] Live | 00:59 ALL TASKS ALL TASKS ACTIVE TASKS TASKS IN WRAP UP" at bounding box center [112, 120] width 171 height 187
click at [107, 116] on div "[PHONE_NUMBER] Live | 01:07 ALL TASKS ALL TASKS ACTIVE TASKS TASKS IN WRAP UP" at bounding box center [112, 120] width 171 height 187
click at [105, 137] on div "[PHONE_NUMBER] Live | 01:09 ALL TASKS ALL TASKS ACTIVE TASKS TASKS IN WRAP UP" at bounding box center [112, 120] width 171 height 187
click at [105, 137] on div "[PHONE_NUMBER] Live | 01:24 ALL TASKS ALL TASKS ACTIVE TASKS TASKS IN WRAP UP" at bounding box center [112, 120] width 171 height 187
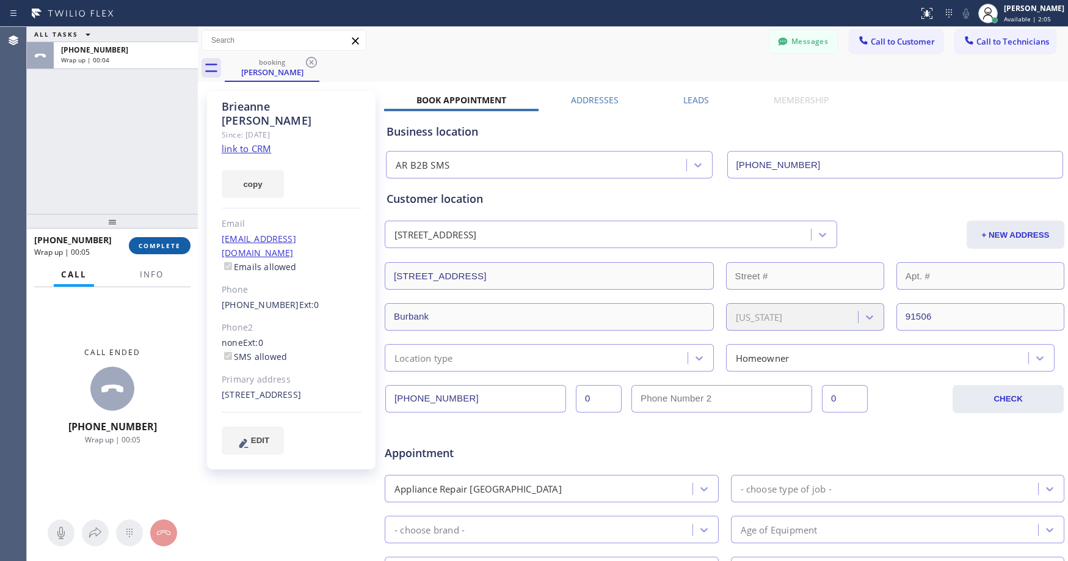
click at [172, 252] on button "COMPLETE" at bounding box center [160, 245] width 62 height 17
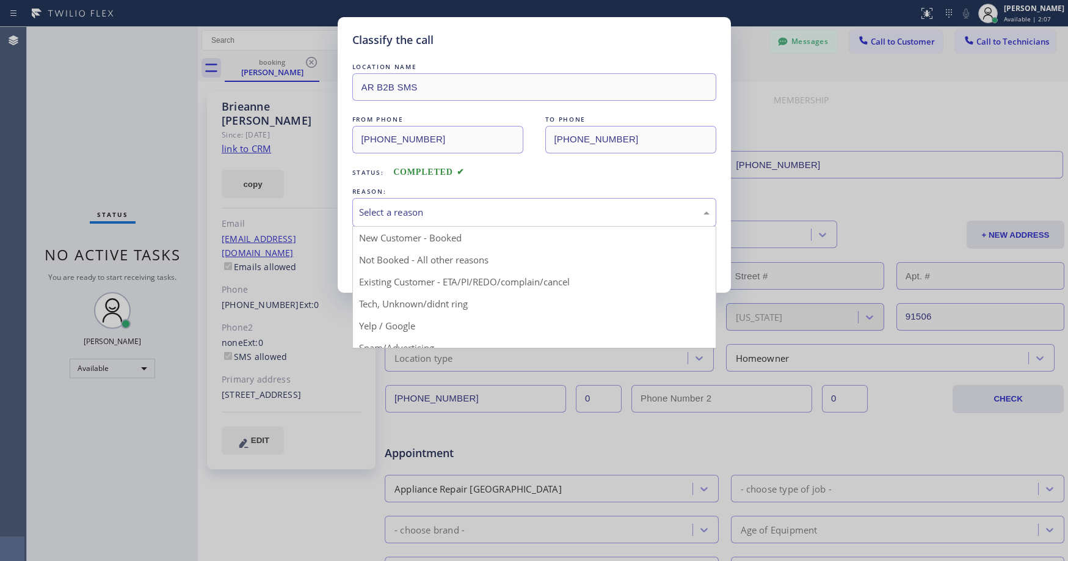
click at [467, 213] on div "Select a reason" at bounding box center [534, 212] width 351 height 14
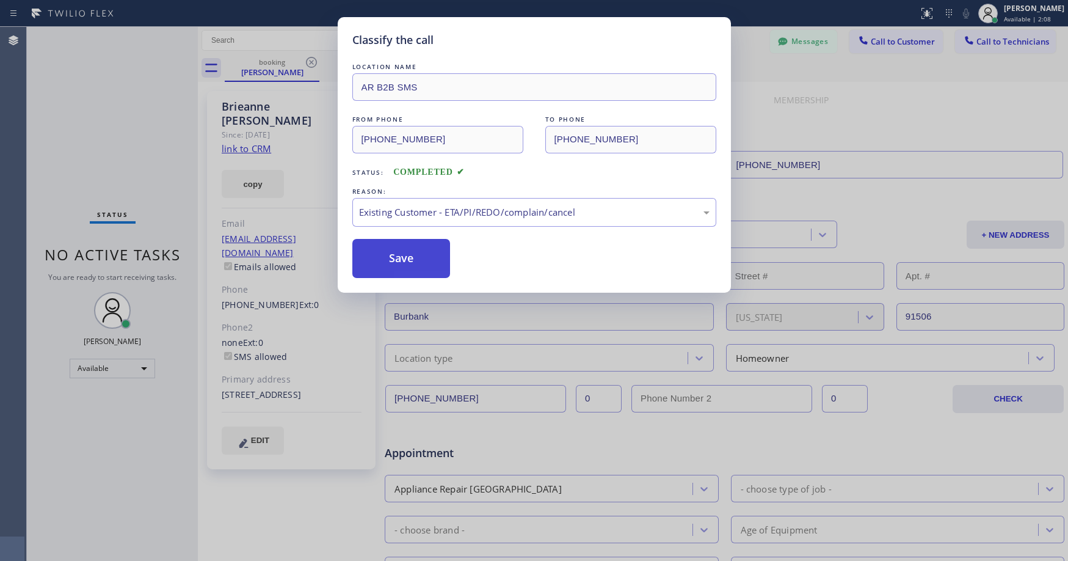
click at [404, 256] on button "Save" at bounding box center [401, 258] width 98 height 39
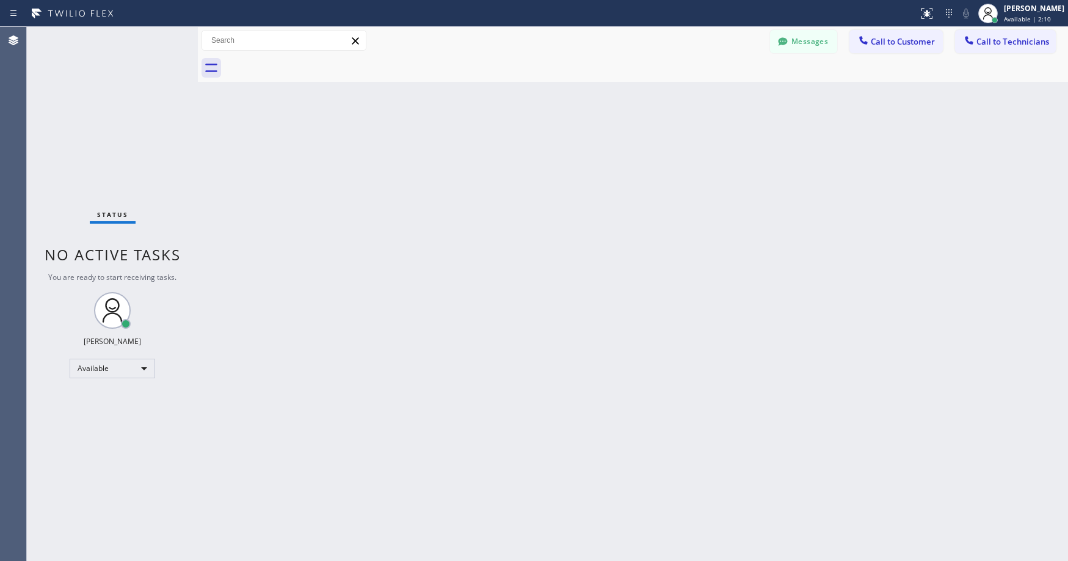
click at [119, 145] on div "Status No active tasks You are ready to start receiving tasks. [PERSON_NAME] Av…" at bounding box center [112, 294] width 171 height 534
click at [84, 371] on div "Available" at bounding box center [113, 369] width 86 height 20
click at [95, 412] on li "Unavailable" at bounding box center [111, 416] width 83 height 15
click at [103, 202] on div "Status No active tasks You are ready to start receiving tasks. [PERSON_NAME] Av…" at bounding box center [112, 294] width 171 height 534
click at [105, 108] on div "Status No active tasks Change activity state to start receiving tasks. [PERSON_…" at bounding box center [112, 294] width 171 height 534
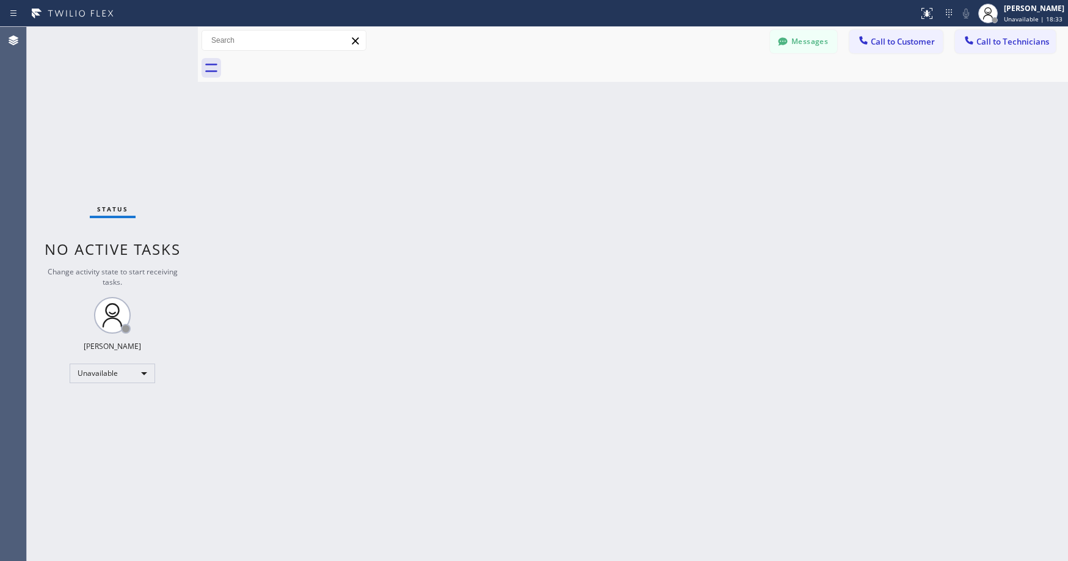
click at [111, 87] on div "Status No active tasks Change activity state to start receiving tasks. [PERSON_…" at bounding box center [112, 294] width 171 height 534
click at [114, 102] on div "Status No active tasks Change activity state to start receiving tasks. [PERSON_…" at bounding box center [112, 294] width 171 height 534
click at [87, 118] on div "Status No active tasks Change activity state to start receiving tasks. [PERSON_…" at bounding box center [112, 294] width 171 height 534
click at [93, 70] on div "Status No active tasks Change activity state to start receiving tasks. [PERSON_…" at bounding box center [112, 294] width 171 height 534
click at [1012, 47] on button "Call to Technicians" at bounding box center [1005, 41] width 101 height 23
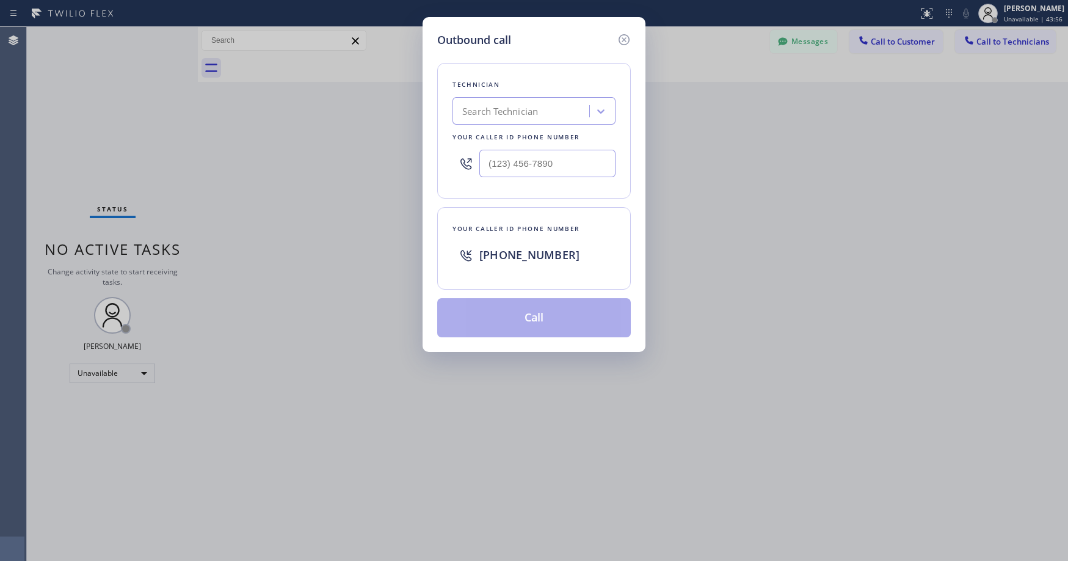
click at [519, 112] on div "Search Technician" at bounding box center [500, 111] width 76 height 14
type input "vitaly"
click at [497, 136] on div "[PERSON_NAME]" at bounding box center [534, 137] width 163 height 22
type input "[PHONE_NUMBER]"
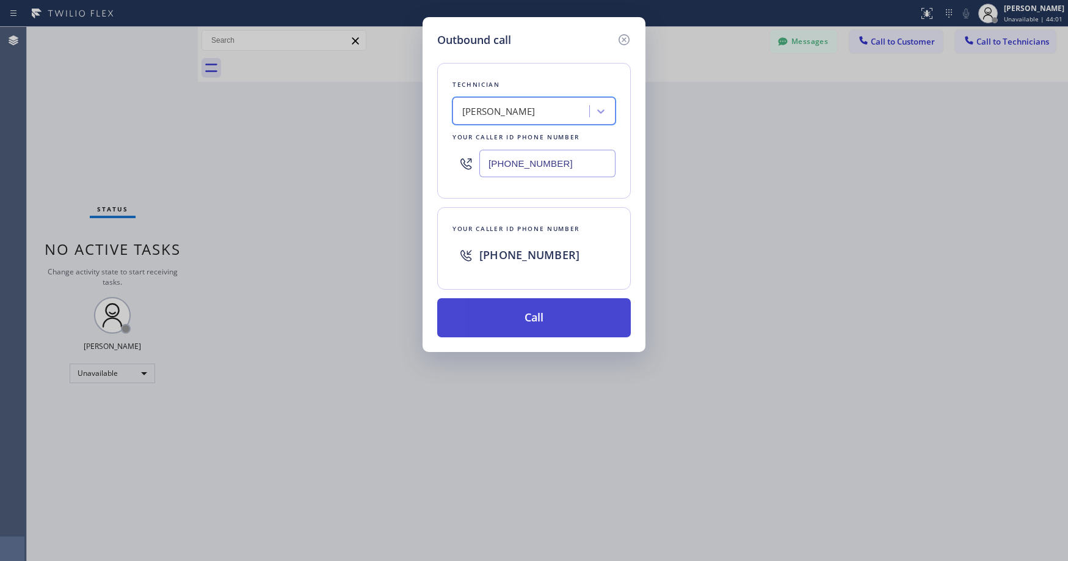
click at [513, 327] on button "Call" at bounding box center [534, 317] width 194 height 39
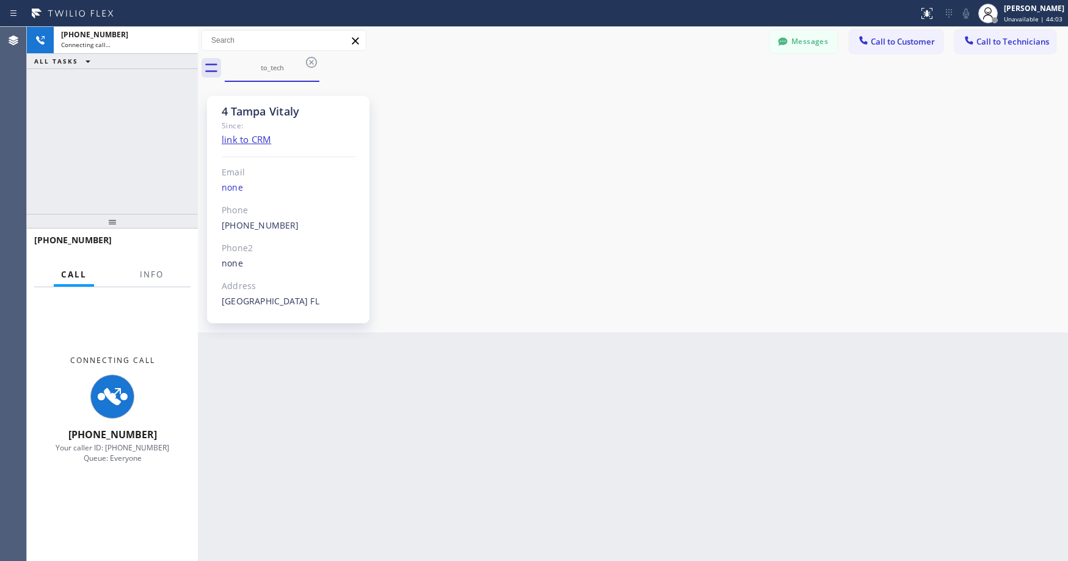
scroll to position [55, 0]
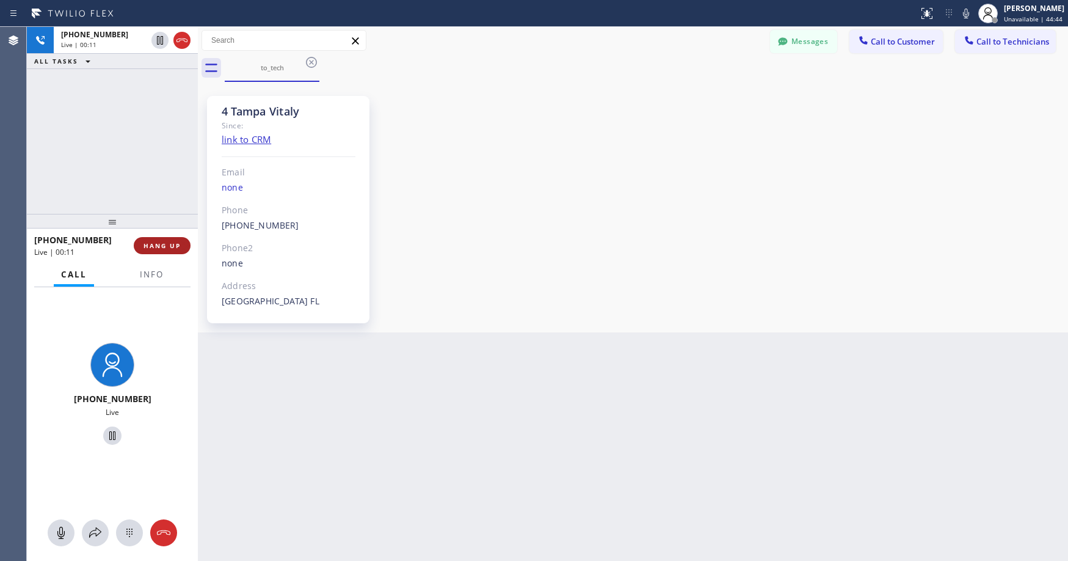
click at [171, 243] on span "HANG UP" at bounding box center [162, 245] width 37 height 9
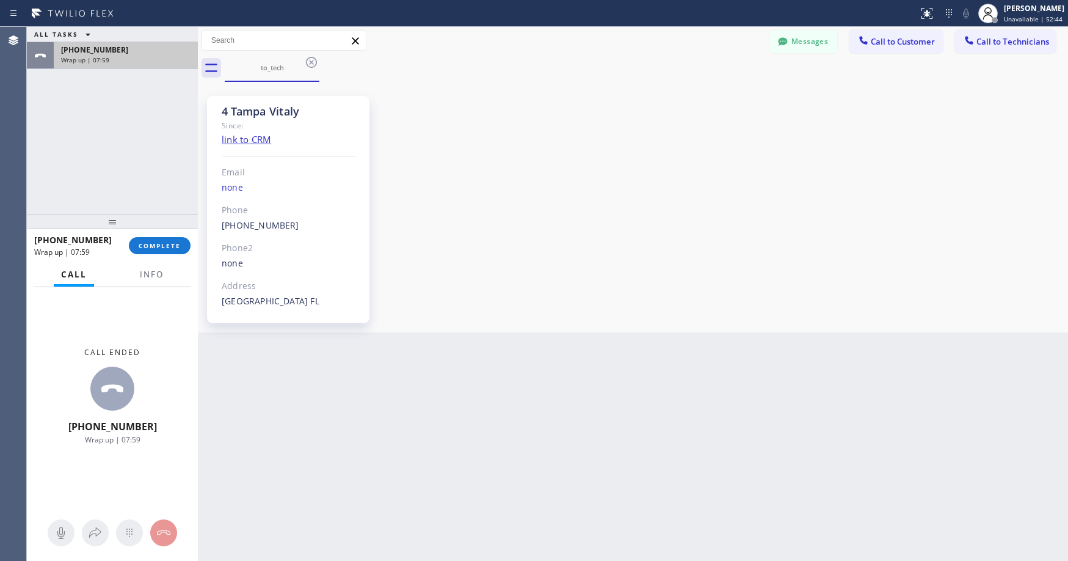
click at [83, 59] on span "Wrap up | 07:59" at bounding box center [85, 60] width 48 height 9
click at [162, 239] on button "COMPLETE" at bounding box center [160, 245] width 62 height 17
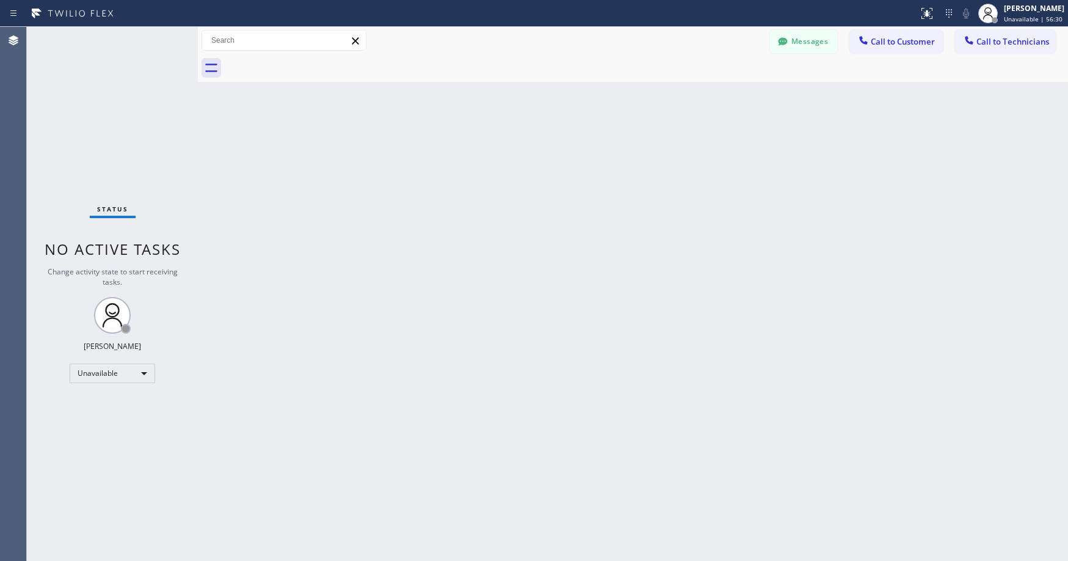
drag, startPoint x: 110, startPoint y: 129, endPoint x: 106, endPoint y: 160, distance: 31.4
click at [110, 134] on div "Status No active tasks Change activity state to start receiving tasks. [PERSON_…" at bounding box center [112, 294] width 171 height 534
drag, startPoint x: 108, startPoint y: 111, endPoint x: 91, endPoint y: 356, distance: 244.9
click at [108, 114] on div "Status No active tasks Change activity state to start receiving tasks. [PERSON_…" at bounding box center [112, 294] width 171 height 534
click at [78, 104] on div "Status No active tasks Change activity state to start receiving tasks. [PERSON_…" at bounding box center [112, 294] width 171 height 534
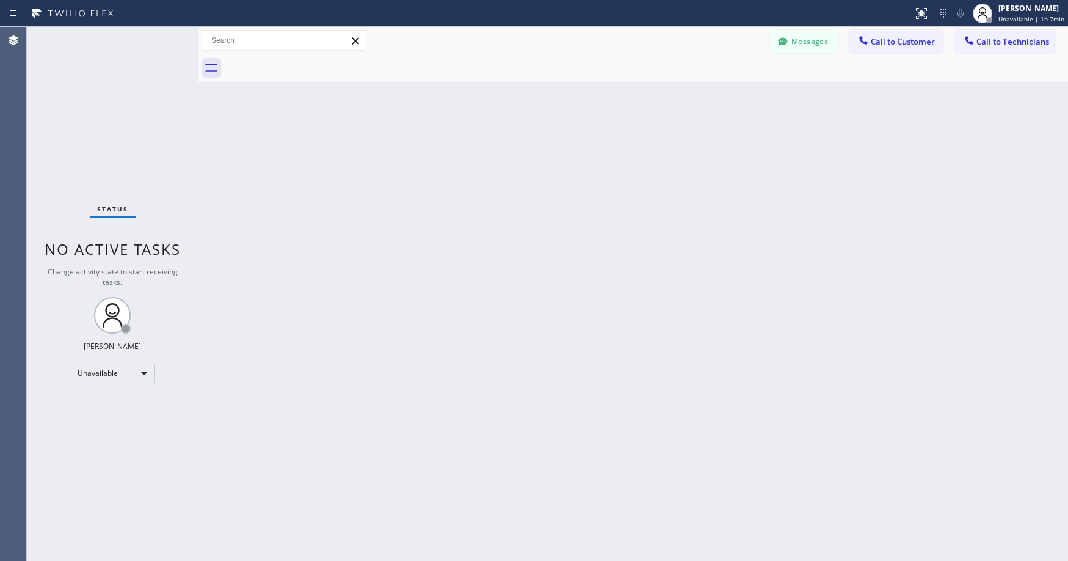
drag, startPoint x: 87, startPoint y: 109, endPoint x: 79, endPoint y: 403, distance: 293.3
click at [87, 114] on div "Status No active tasks Change activity state to start receiving tasks. [PERSON_…" at bounding box center [112, 294] width 171 height 534
drag, startPoint x: 103, startPoint y: 105, endPoint x: 38, endPoint y: 363, distance: 266.0
click at [103, 106] on div "Status No active tasks Change activity state to start receiving tasks. [PERSON_…" at bounding box center [112, 294] width 171 height 534
drag, startPoint x: 97, startPoint y: 105, endPoint x: 58, endPoint y: 302, distance: 200.6
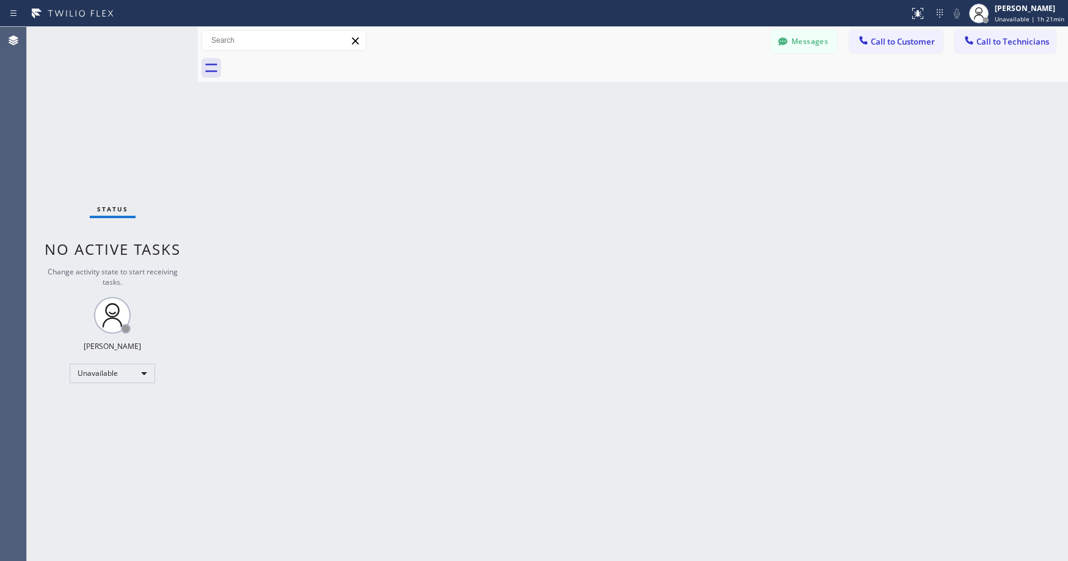
click at [97, 109] on div "Status No active tasks Change activity state to start receiving tasks. [PERSON_…" at bounding box center [112, 294] width 171 height 534
click at [108, 115] on div "Status No active tasks Change activity state to start receiving tasks. [PERSON_…" at bounding box center [112, 294] width 171 height 534
click at [98, 145] on div "Status No active tasks Change activity state to start receiving tasks. [PERSON_…" at bounding box center [112, 294] width 171 height 534
click at [97, 375] on div "Unavailable" at bounding box center [113, 373] width 86 height 20
click at [92, 438] on li "Break" at bounding box center [111, 436] width 83 height 15
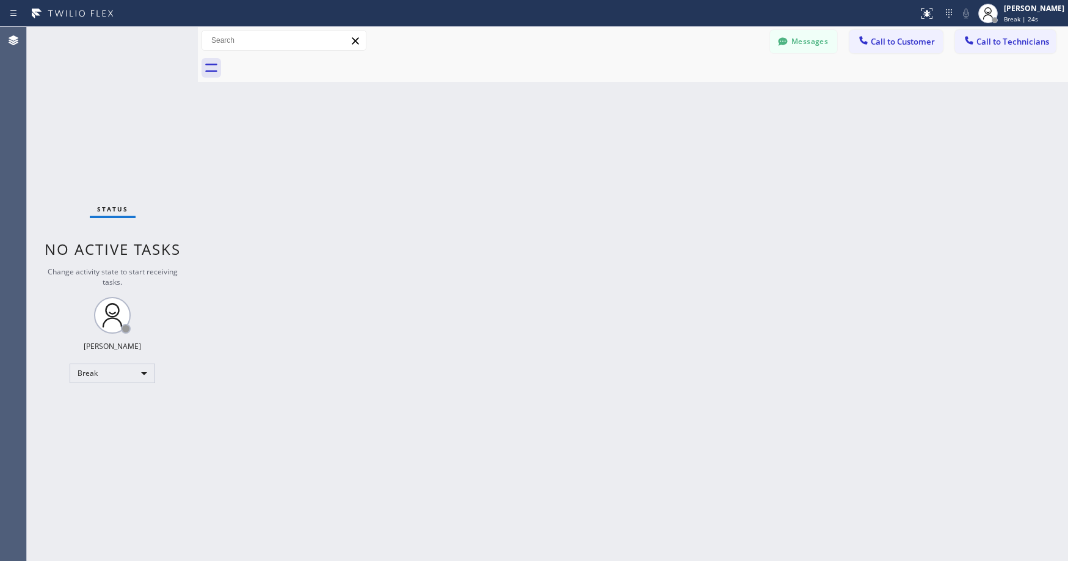
drag, startPoint x: 109, startPoint y: 102, endPoint x: 109, endPoint y: 111, distance: 9.2
click at [109, 103] on div "Status No active tasks Change activity state to start receiving tasks. [PERSON_…" at bounding box center [112, 294] width 171 height 534
click at [126, 141] on div "Status No active tasks Change activity state to start receiving tasks. [PERSON_…" at bounding box center [112, 294] width 171 height 534
